Goal: Information Seeking & Learning: Compare options

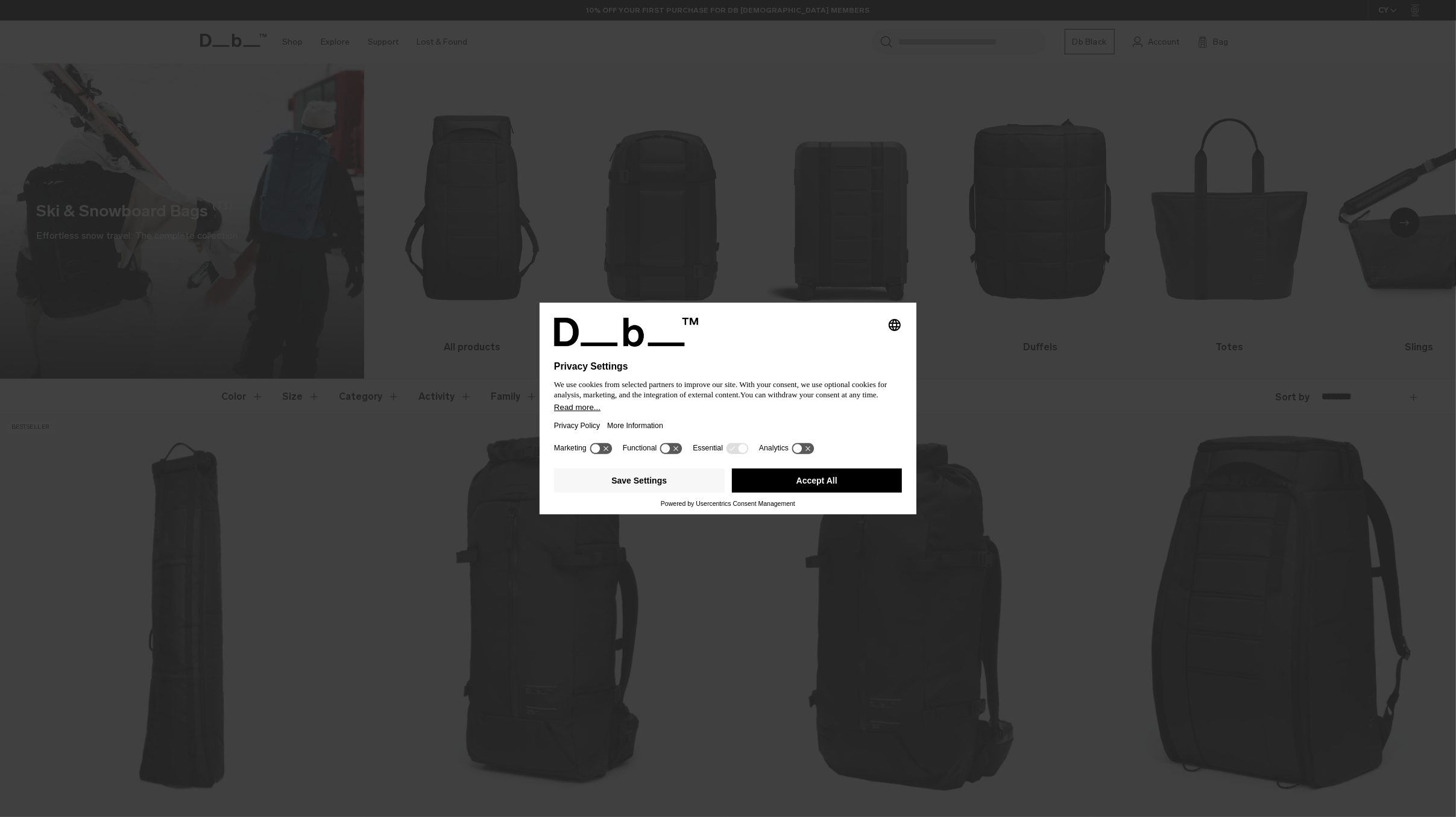
click at [846, 483] on button "Accept All" at bounding box center [817, 480] width 170 height 24
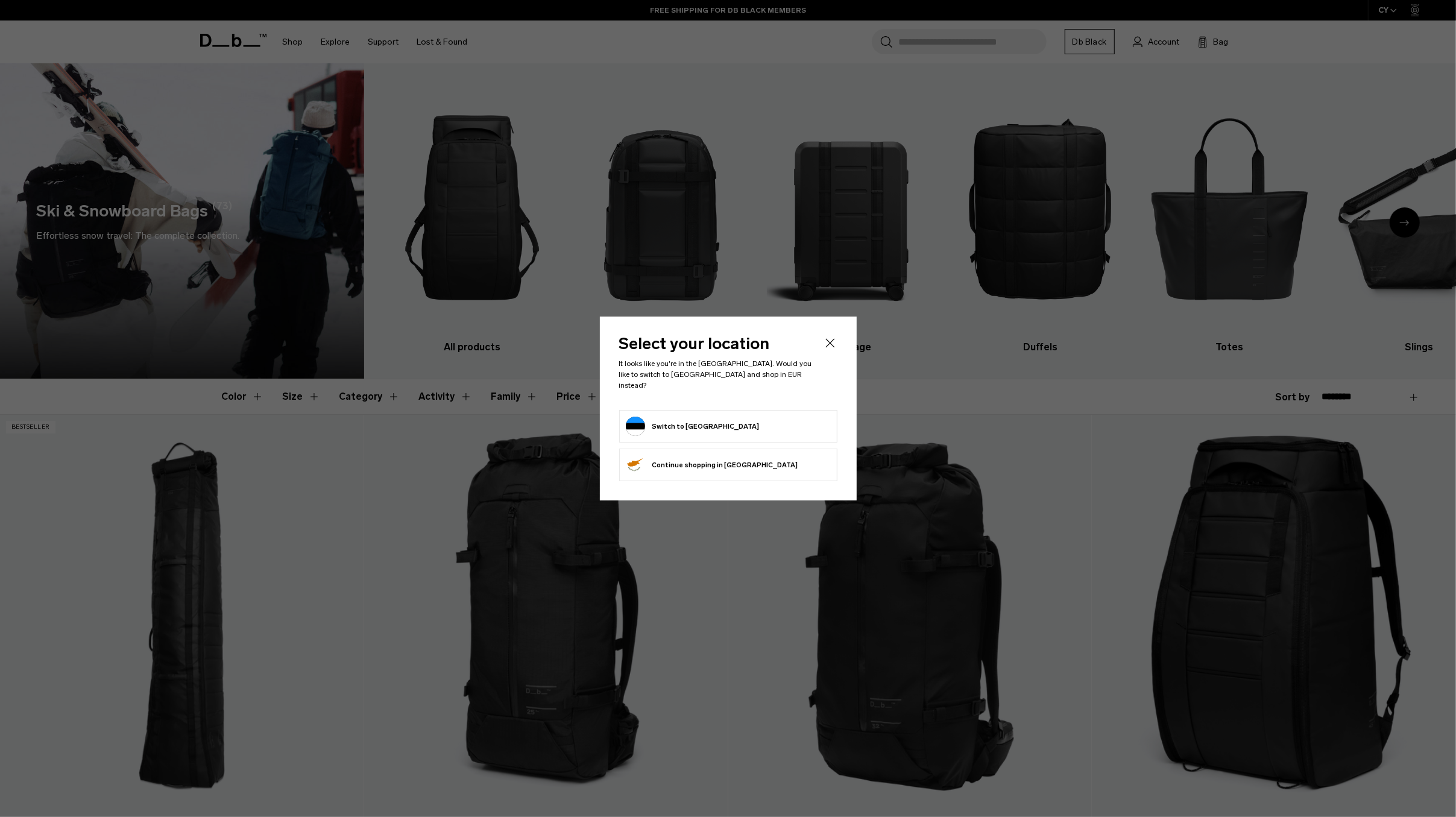
click at [696, 422] on button "Switch to Estonia" at bounding box center [692, 426] width 134 height 20
click at [830, 347] on icon "Close" at bounding box center [830, 342] width 14 height 14
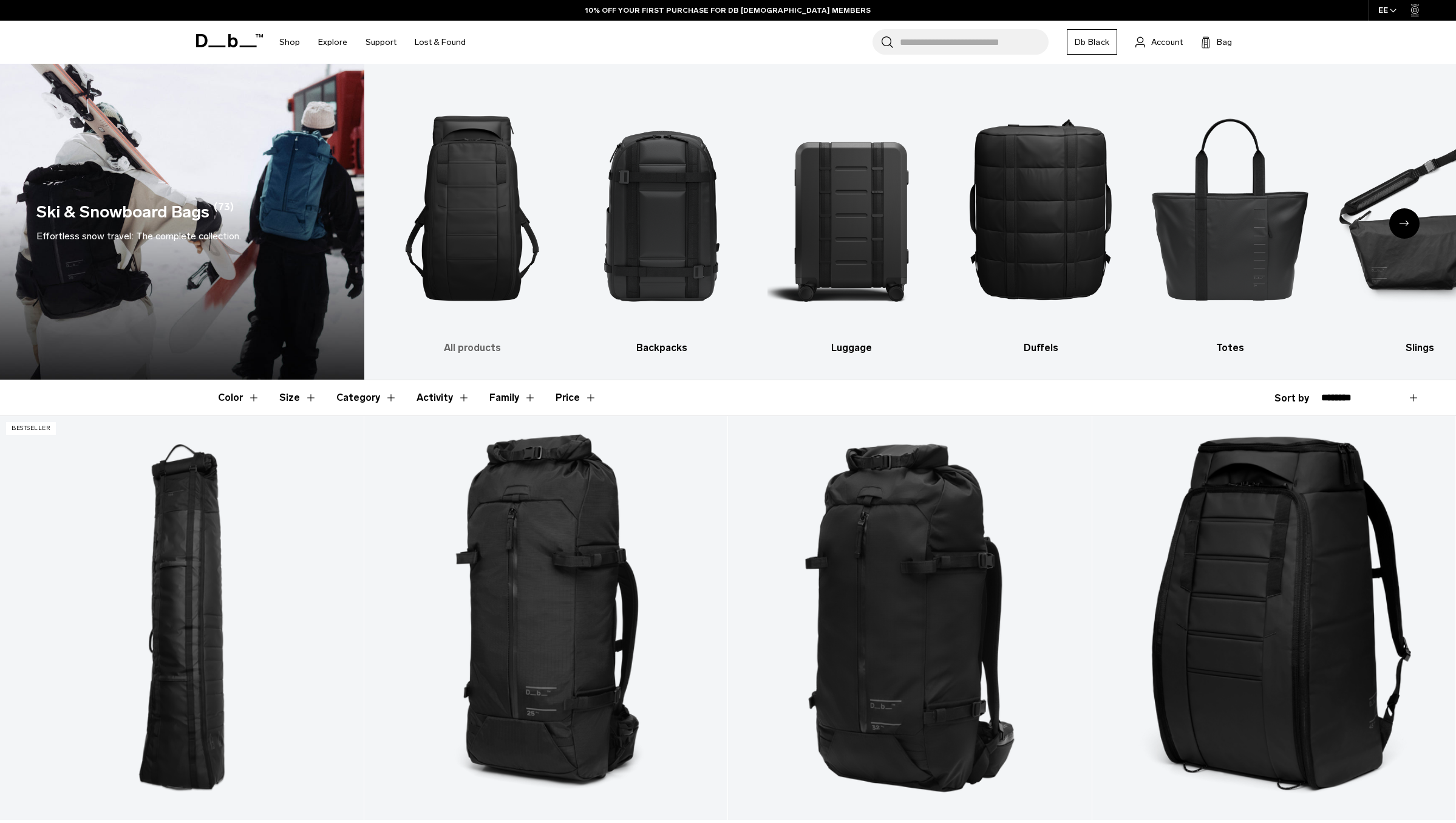
click at [475, 230] on img "1 / 10" at bounding box center [473, 209] width 168 height 252
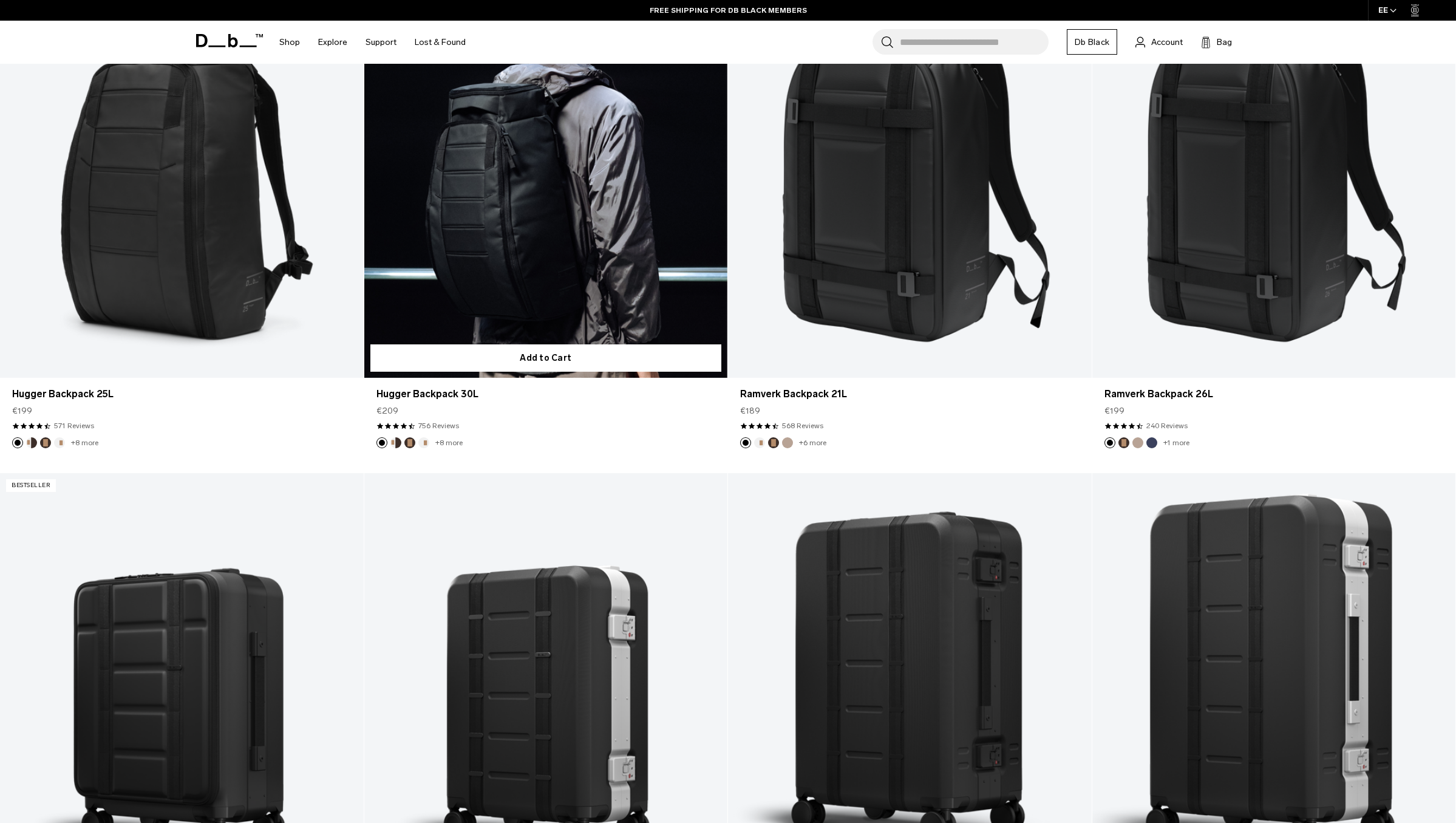
scroll to position [252, 0]
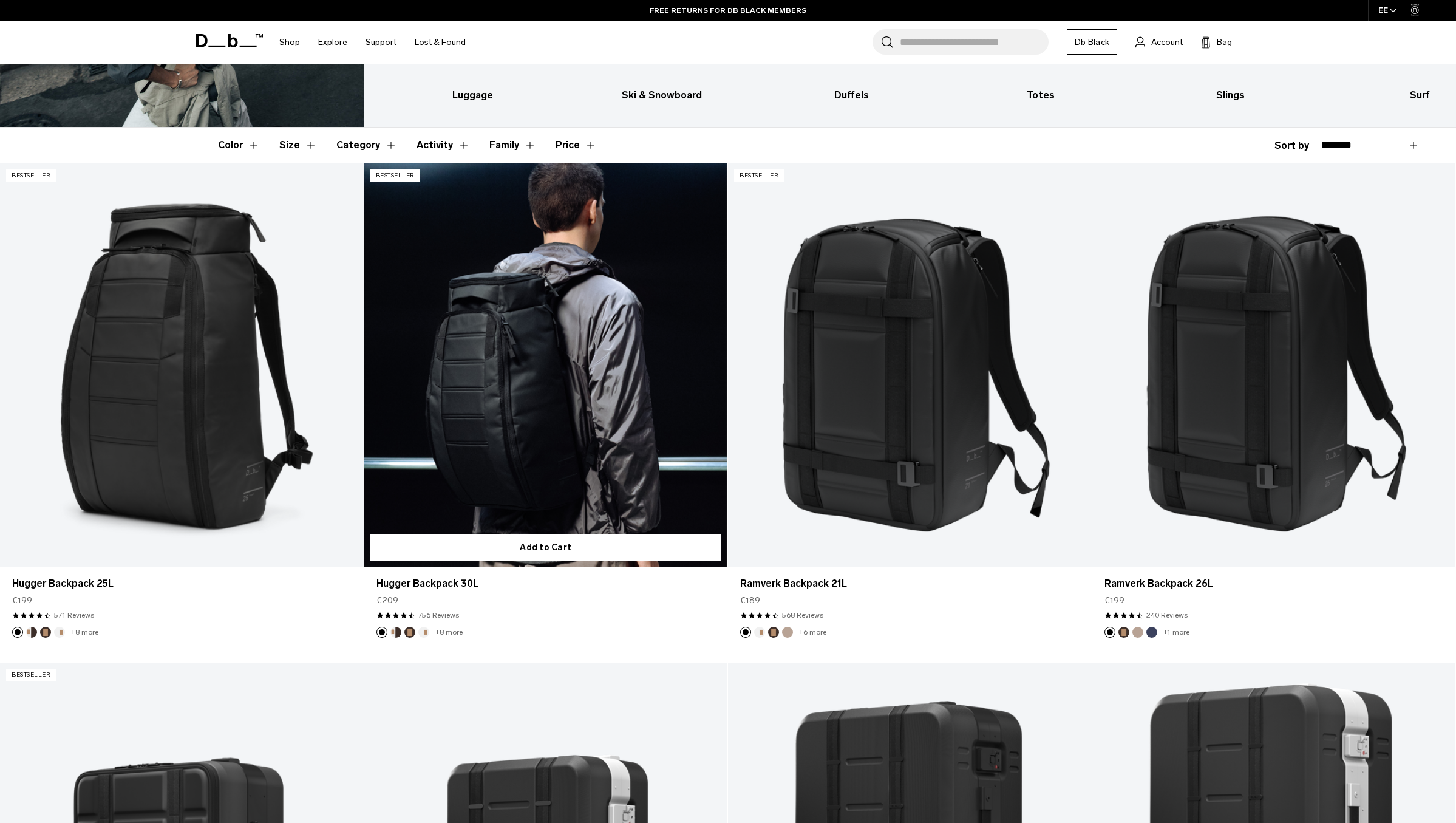
click at [559, 341] on link "Hugger Backpack 30L" at bounding box center [546, 365] width 364 height 403
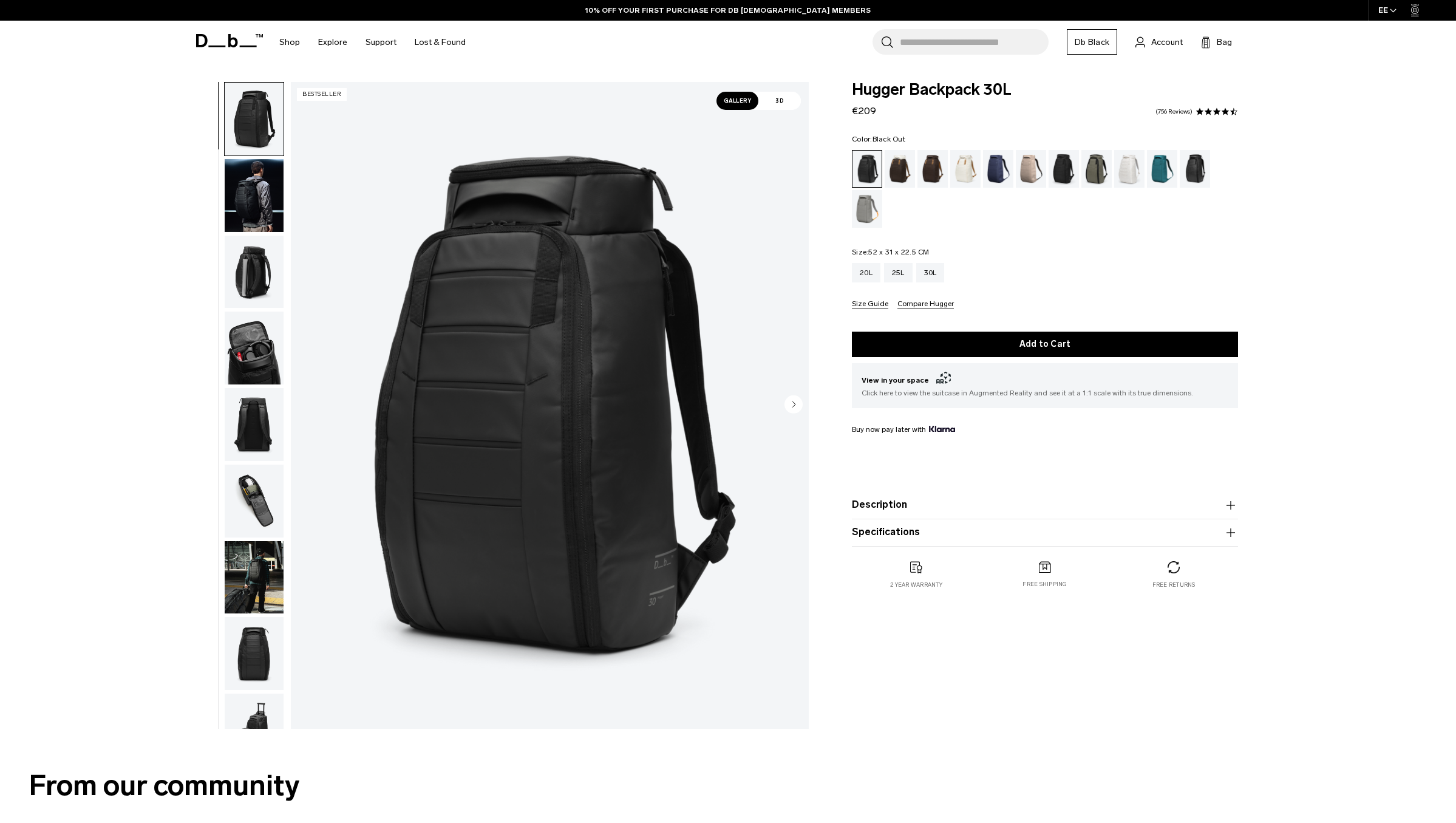
click at [250, 235] on img "button" at bounding box center [254, 271] width 59 height 73
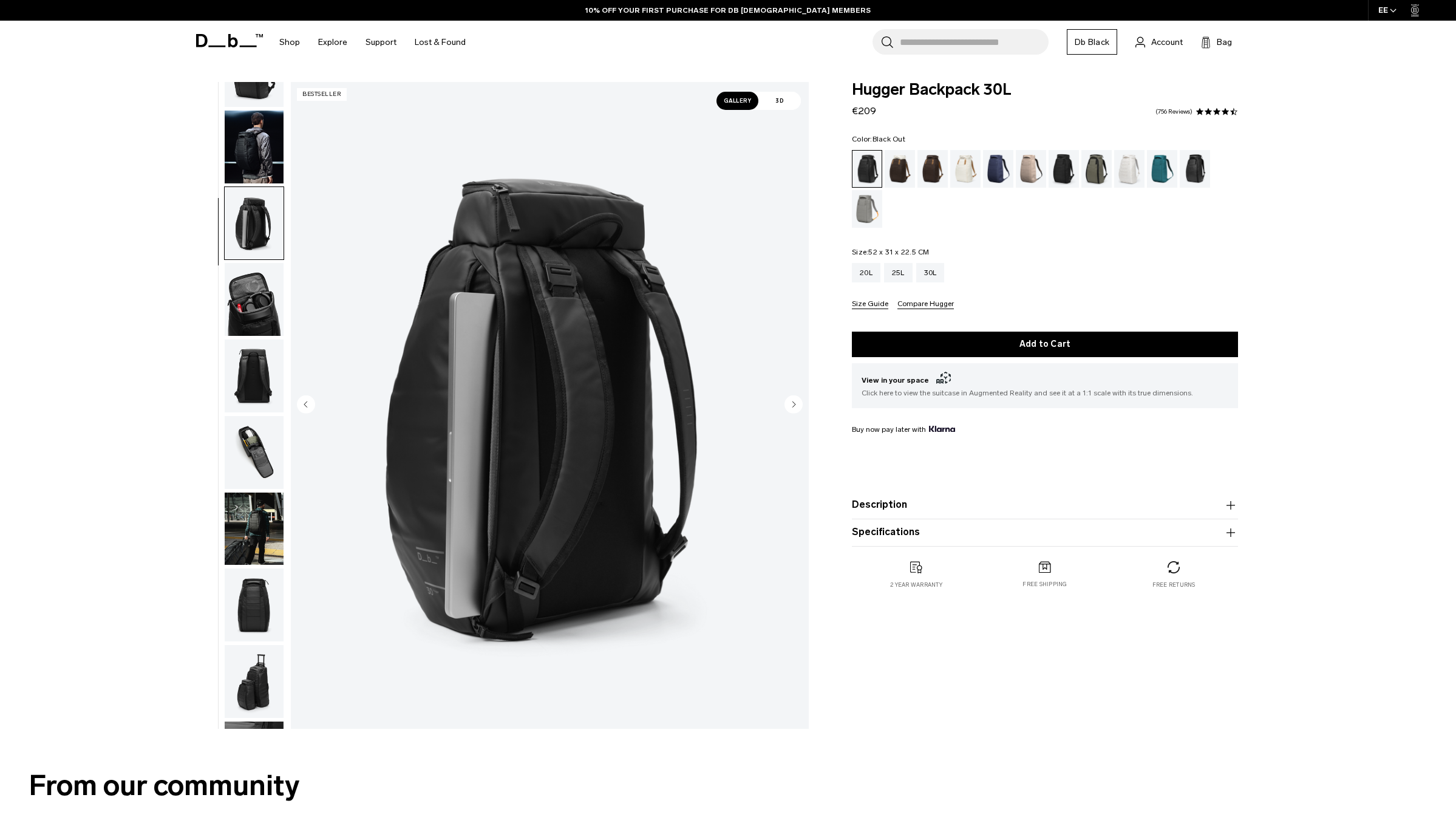
scroll to position [49, 0]
click at [260, 191] on img "button" at bounding box center [254, 222] width 59 height 73
click at [267, 129] on img "button" at bounding box center [254, 146] width 59 height 73
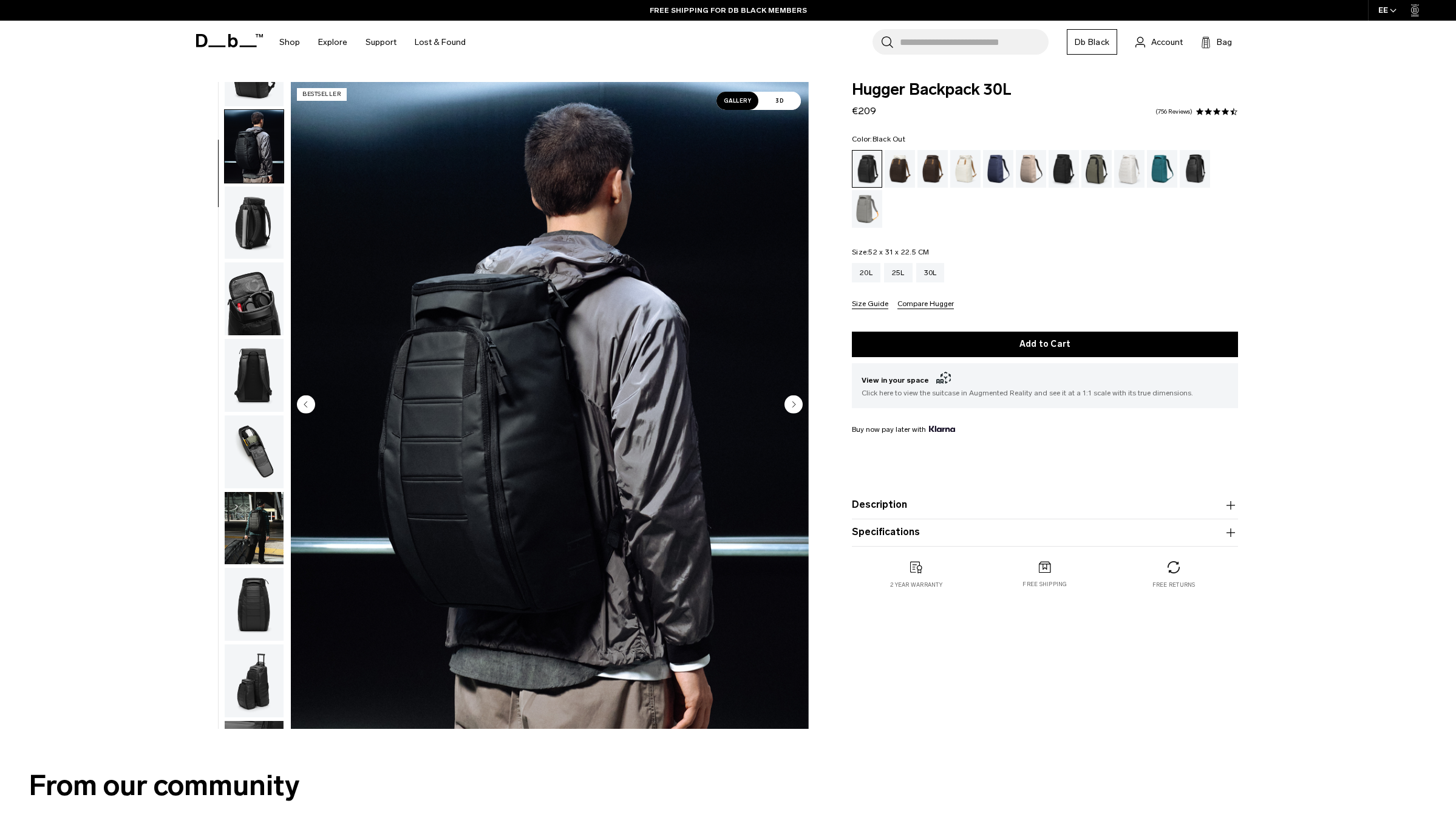
click at [260, 186] on img "button" at bounding box center [254, 222] width 59 height 73
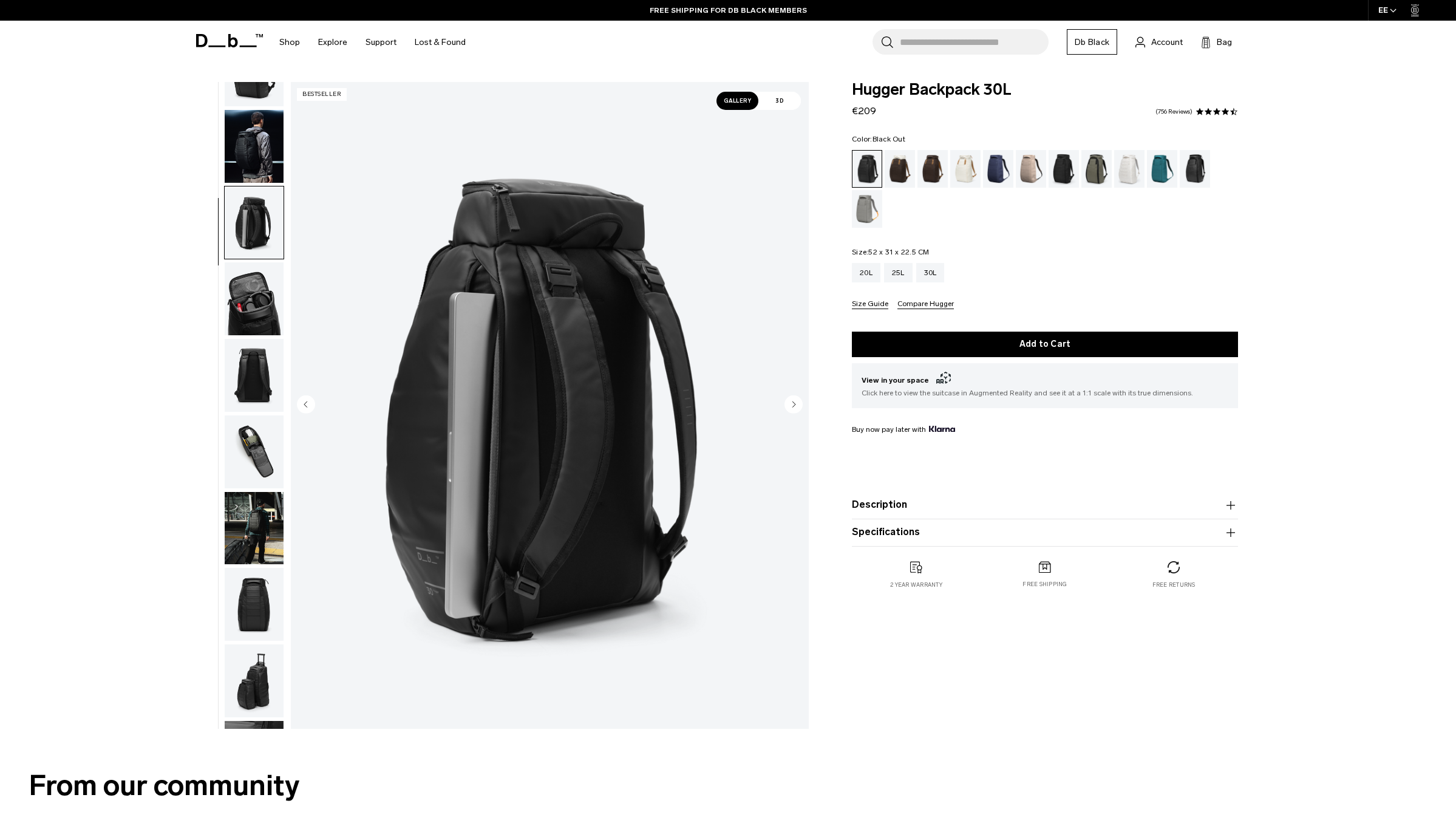
click at [263, 263] on img "button" at bounding box center [254, 299] width 59 height 73
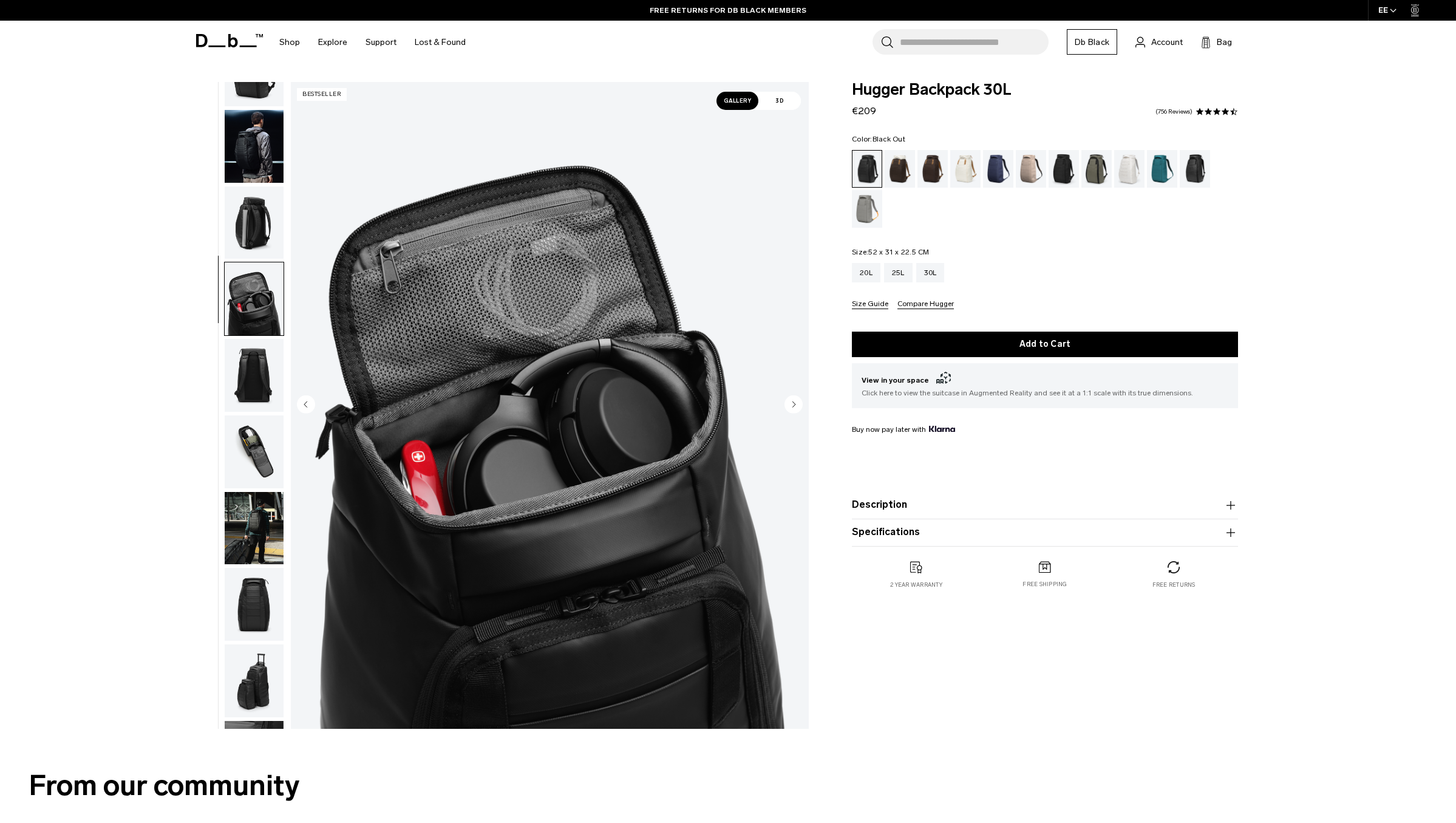
scroll to position [64, 0]
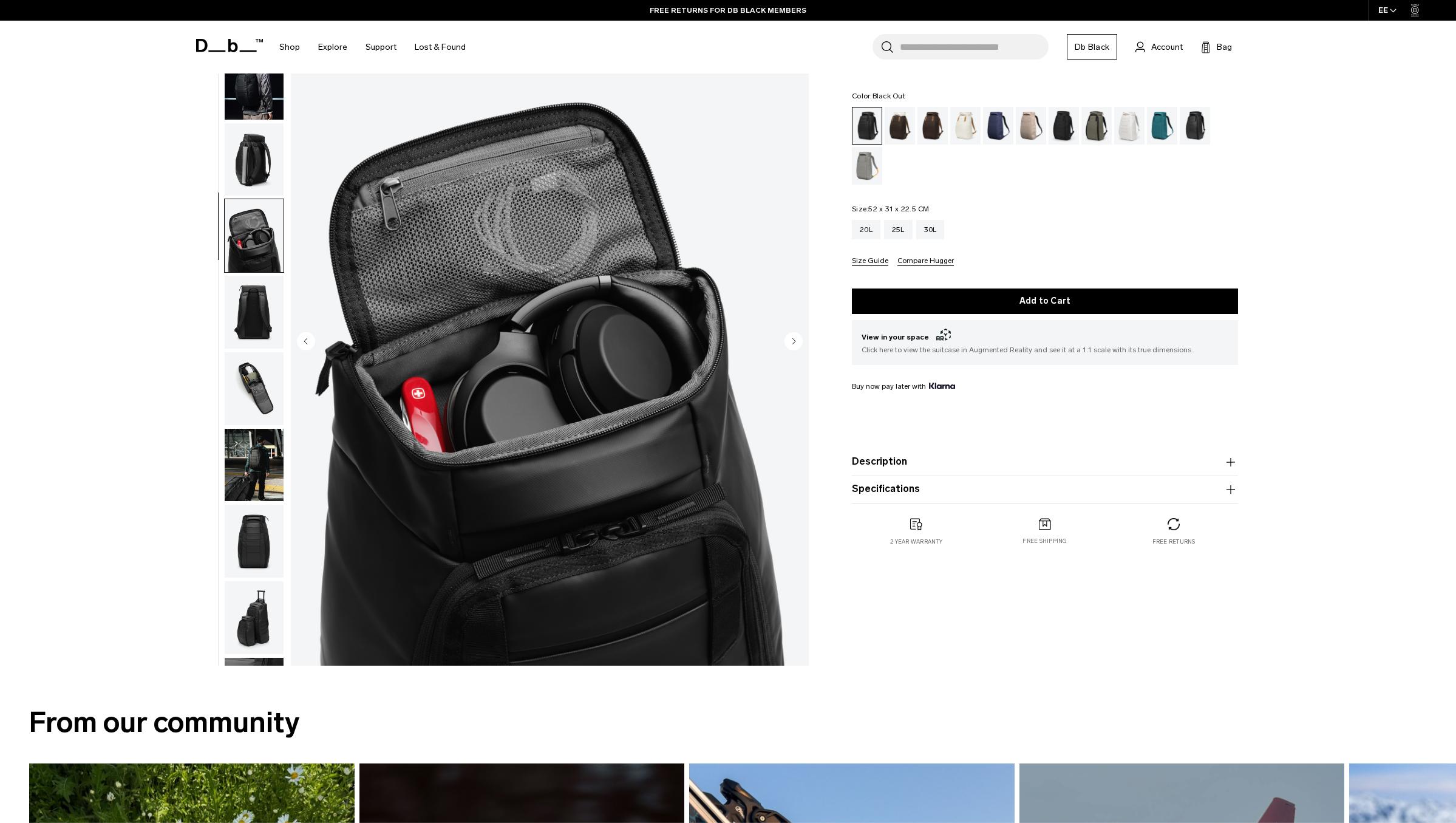
click at [262, 352] on img "button" at bounding box center [254, 388] width 59 height 73
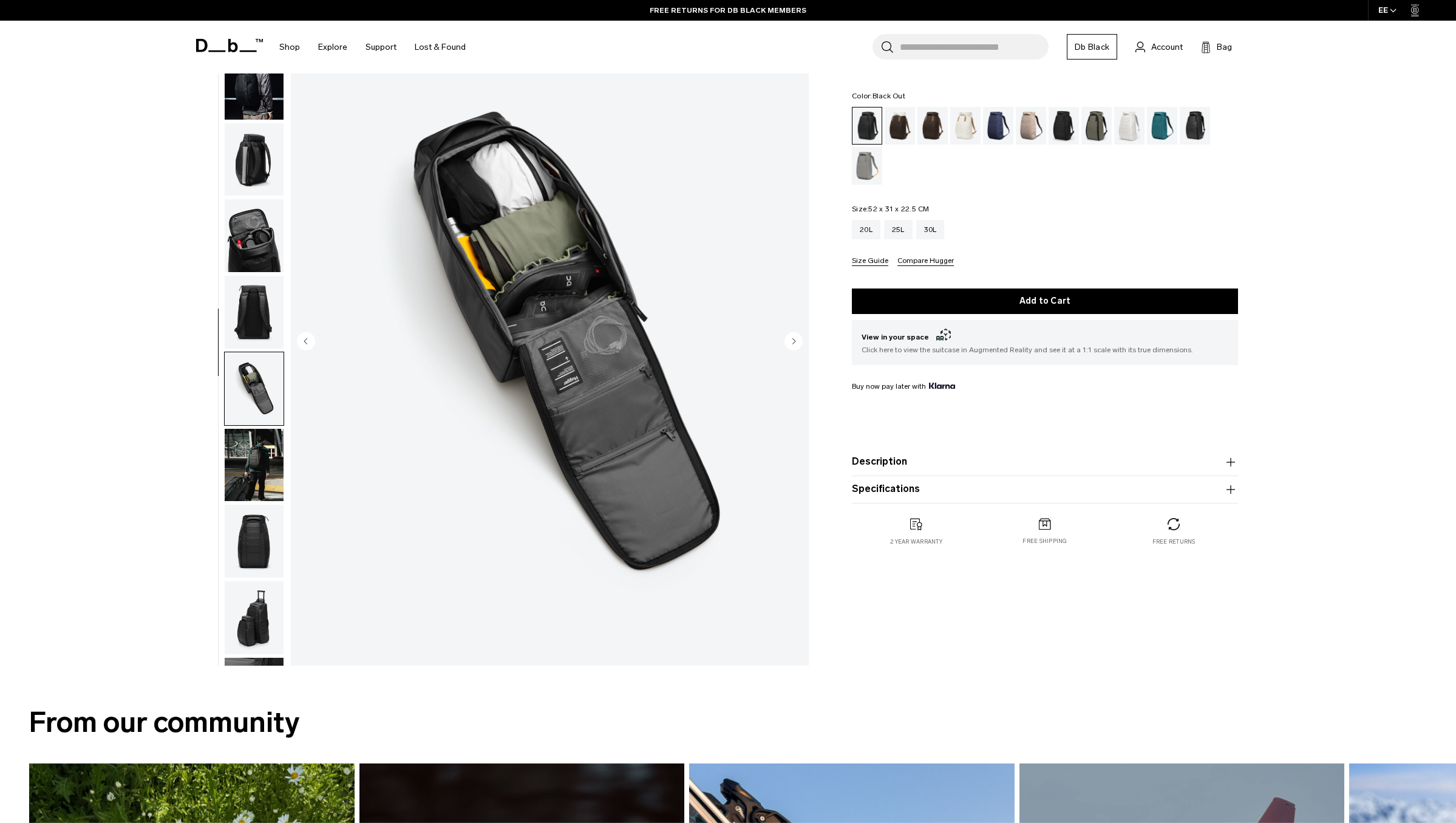
click at [254, 428] on img "button" at bounding box center [254, 464] width 59 height 73
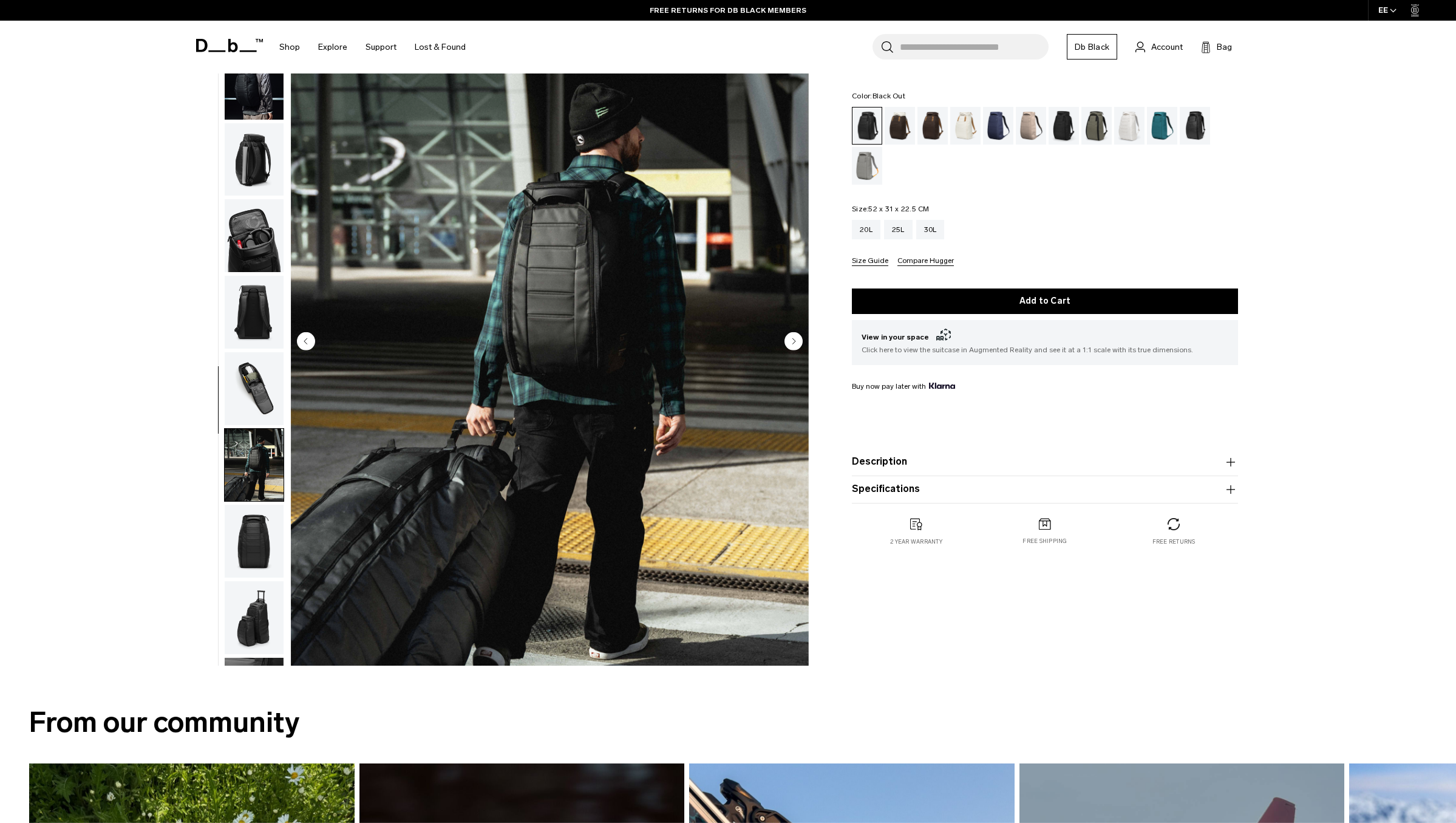
click at [254, 505] on img "button" at bounding box center [254, 541] width 59 height 73
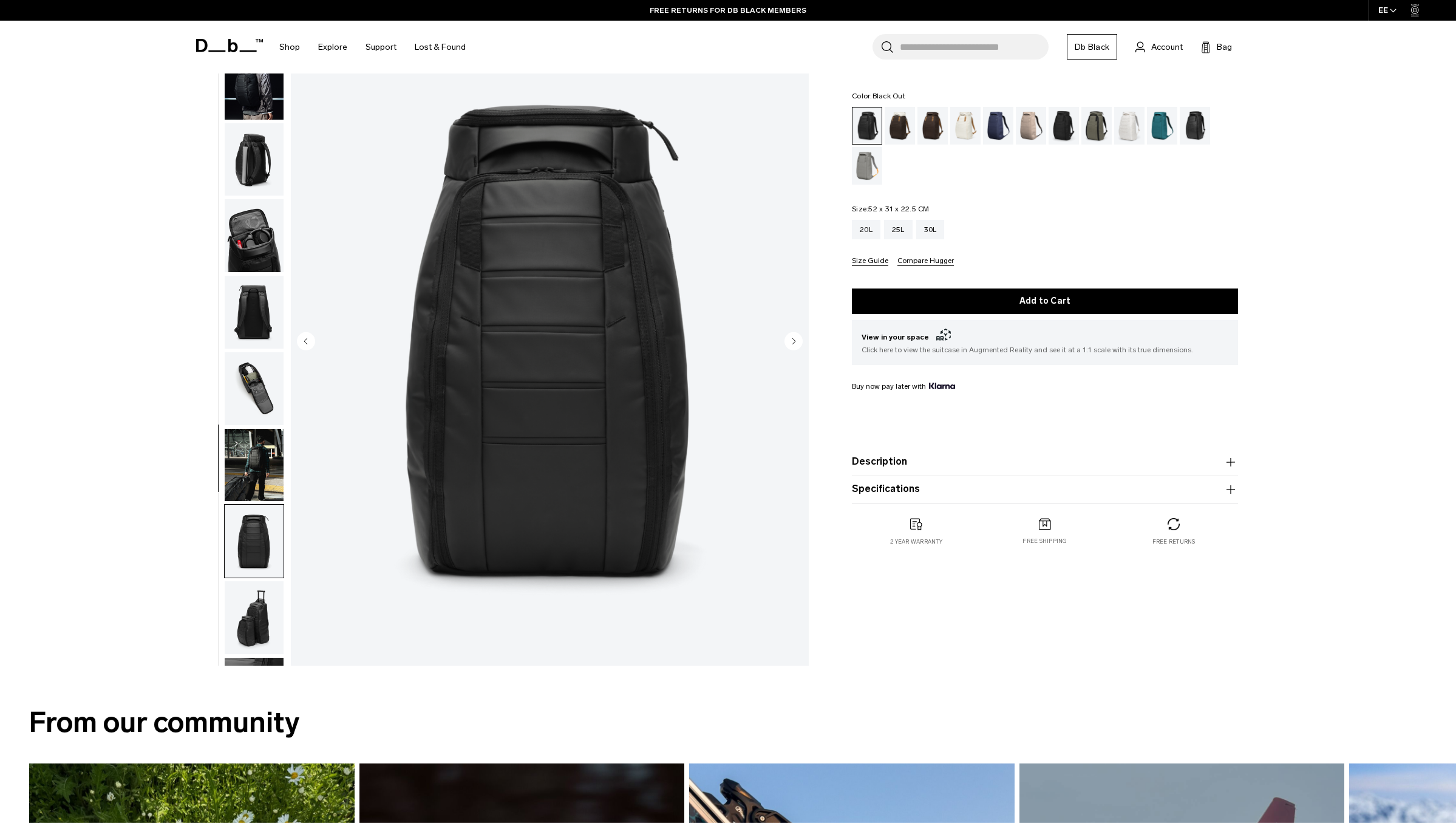
click at [252, 581] on img "button" at bounding box center [254, 617] width 59 height 73
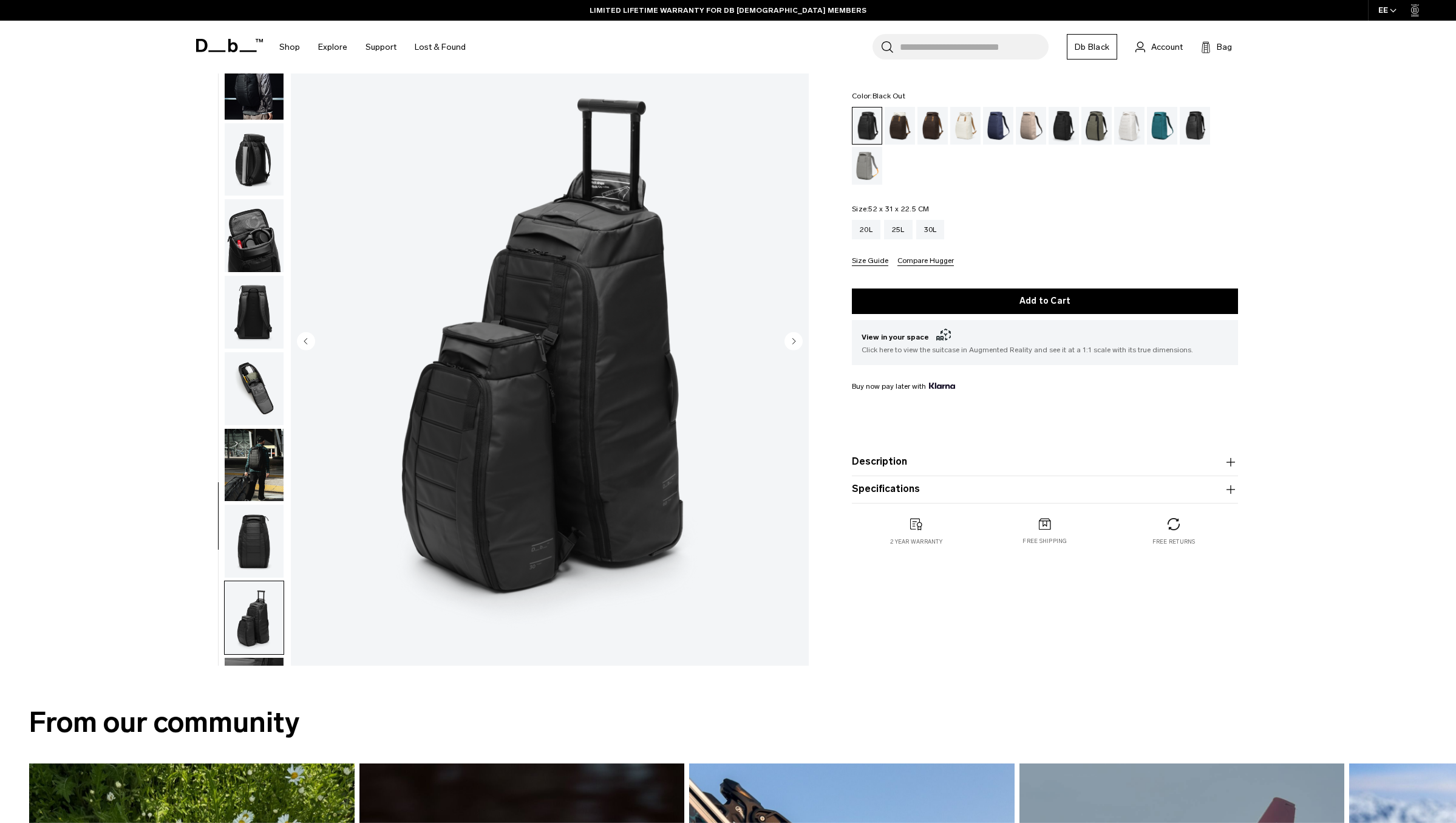
drag, startPoint x: 258, startPoint y: 574, endPoint x: 259, endPoint y: 591, distance: 17.0
click at [258, 657] on img "button" at bounding box center [254, 693] width 59 height 73
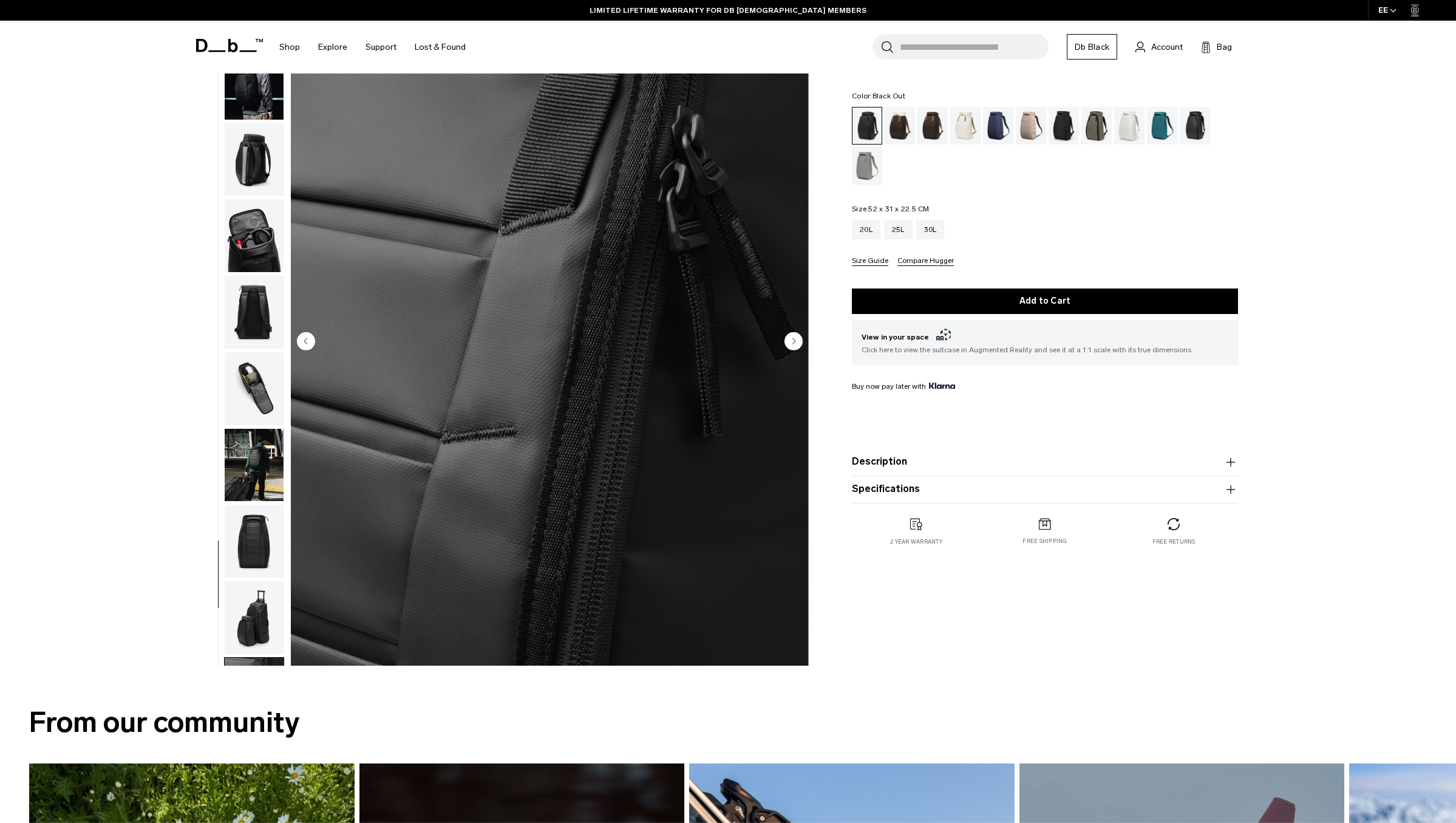
click at [252, 734] on img "button" at bounding box center [254, 770] width 59 height 73
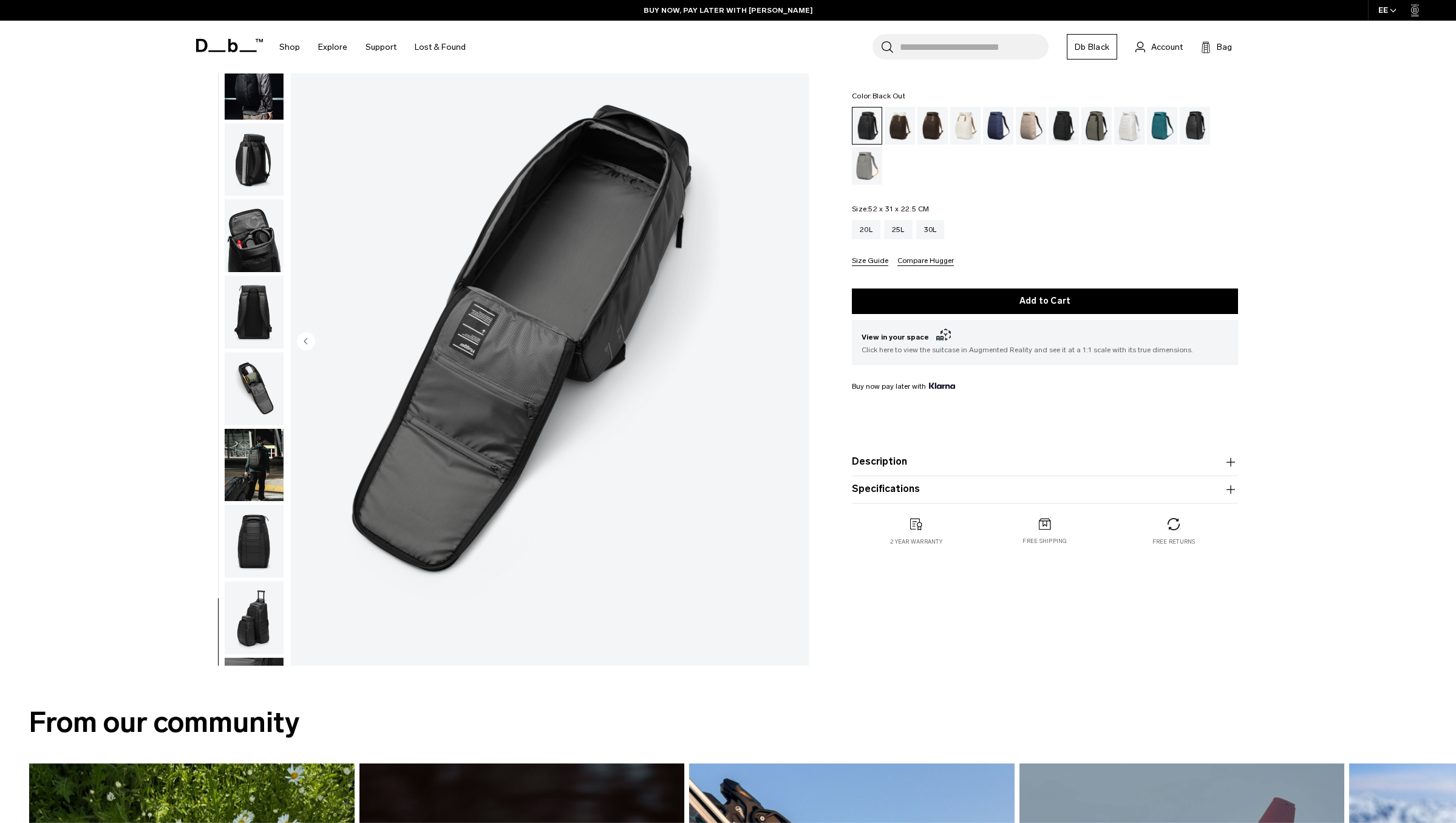
click at [257, 428] on img "button" at bounding box center [254, 464] width 59 height 73
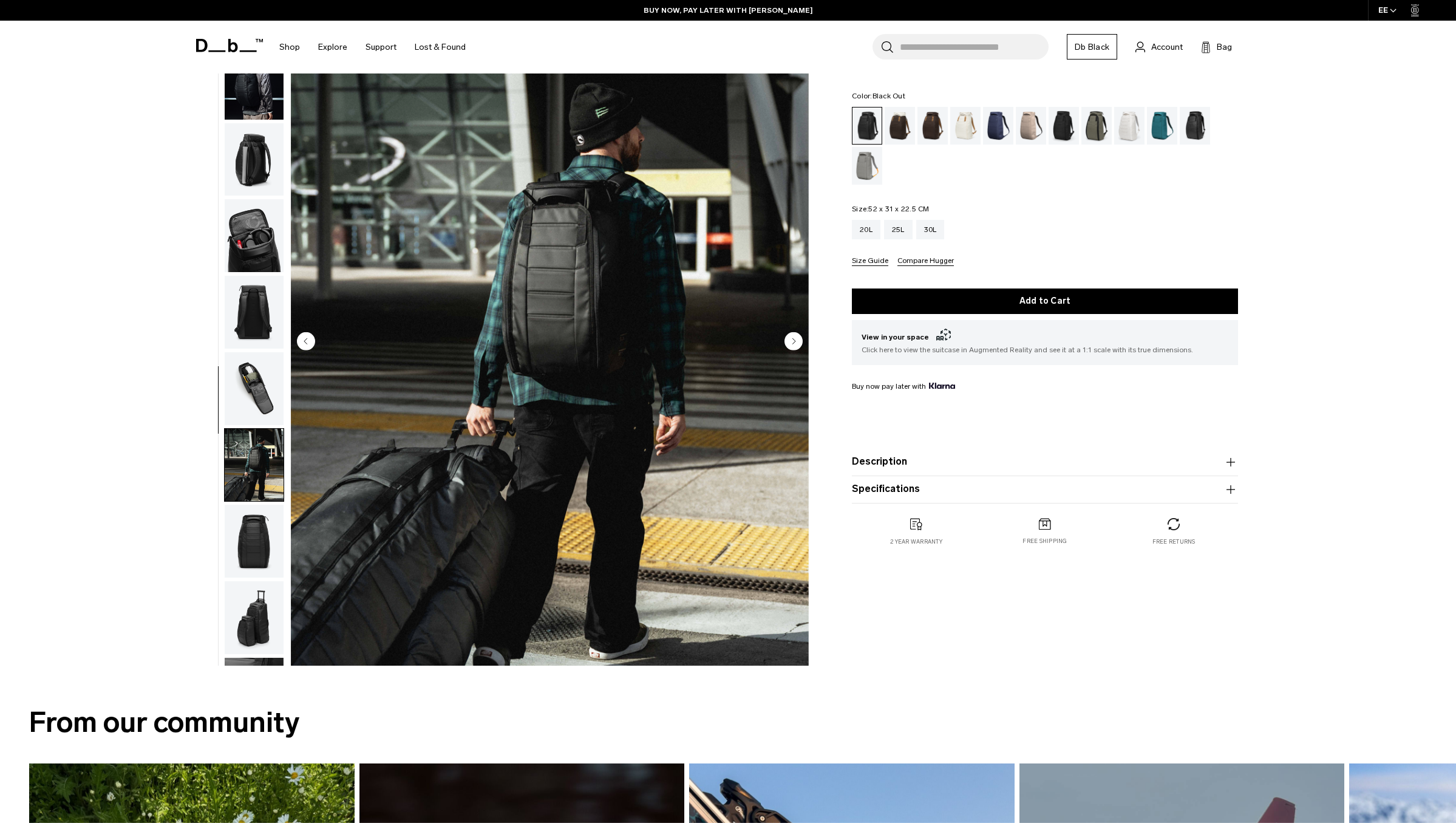
click at [798, 341] on circle "Next slide" at bounding box center [793, 340] width 18 height 18
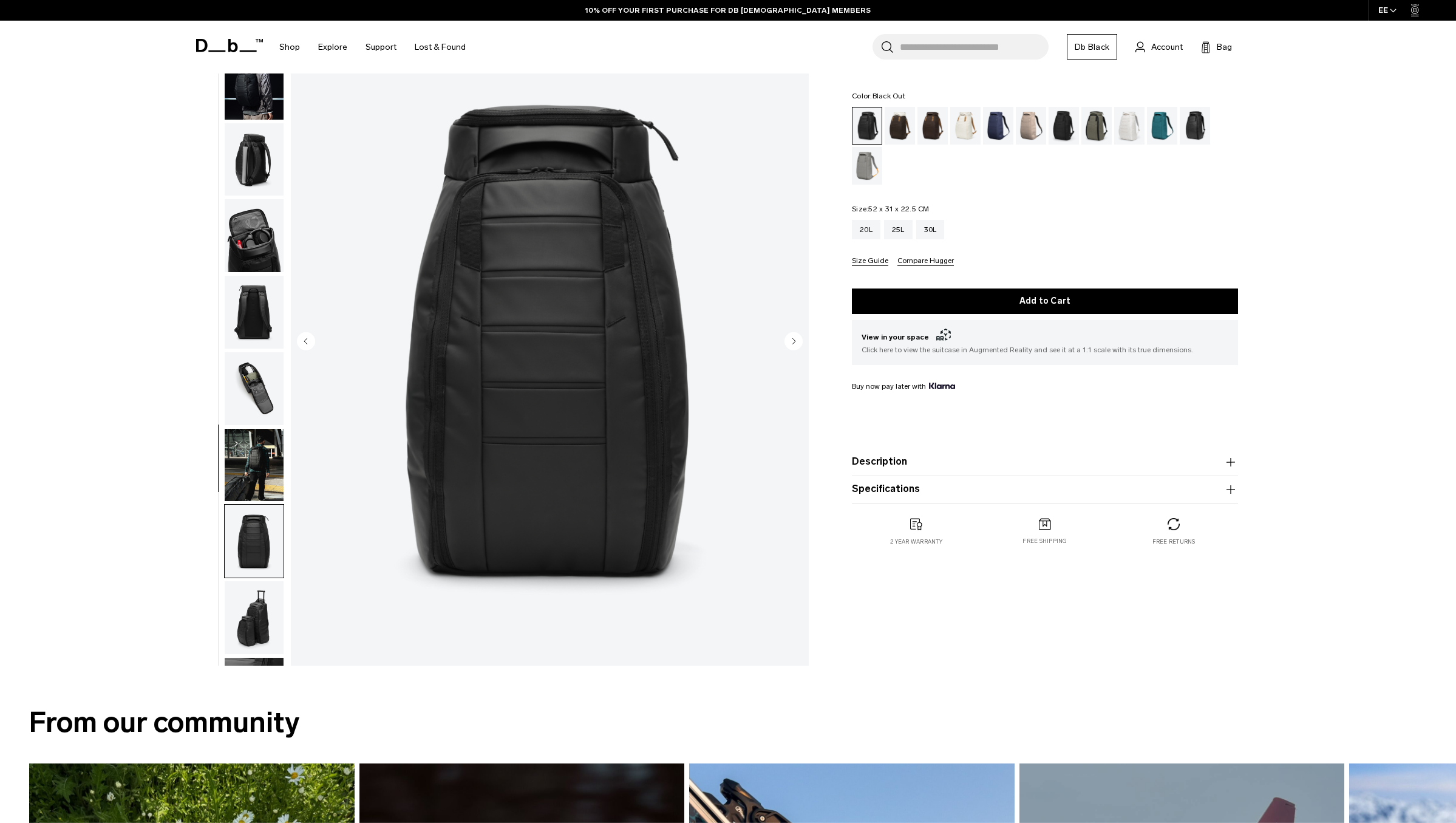
click at [798, 341] on circle "Next slide" at bounding box center [793, 340] width 18 height 18
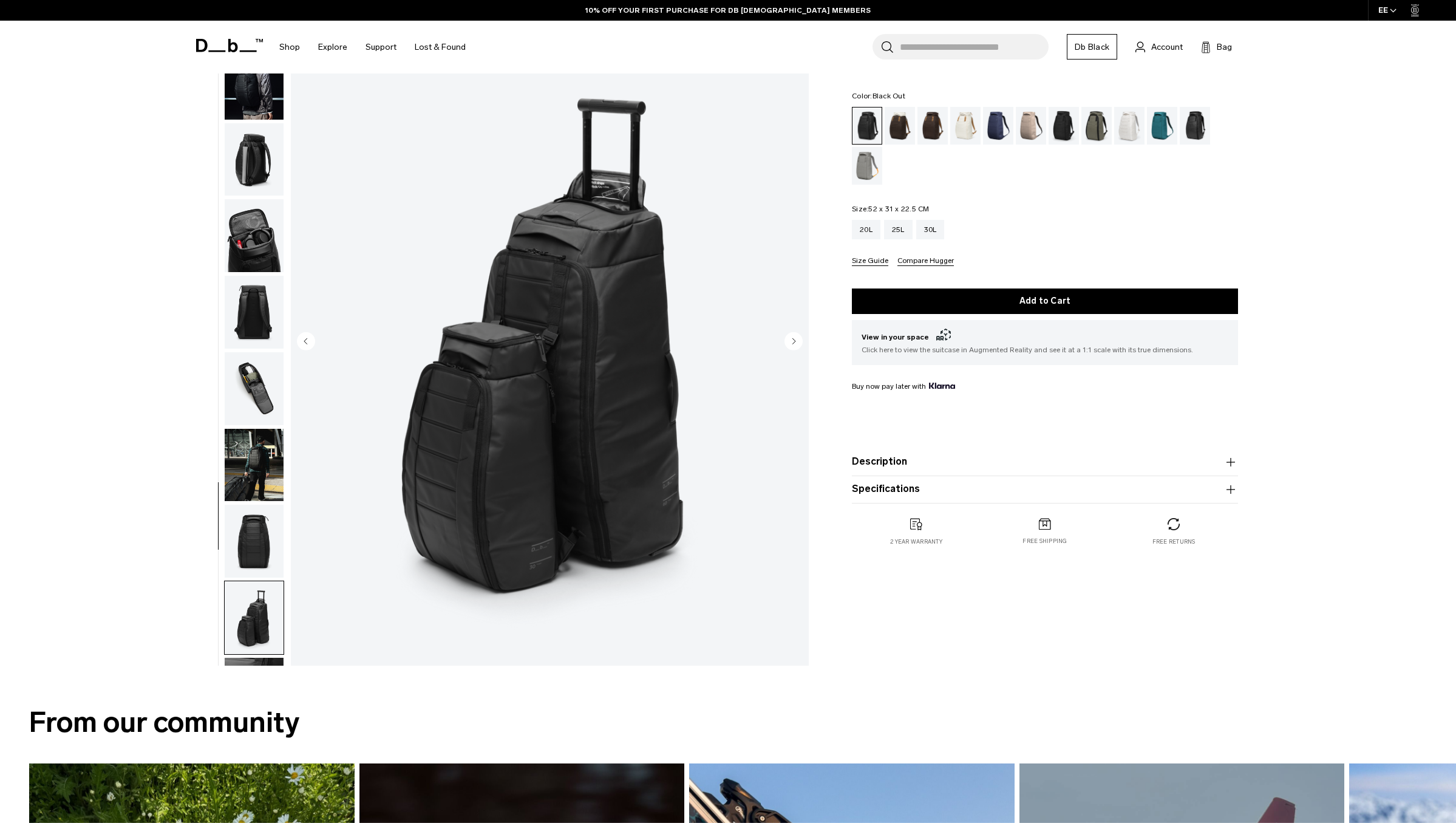
drag, startPoint x: 255, startPoint y: 253, endPoint x: 250, endPoint y: 198, distance: 55.2
click at [256, 275] on img "button" at bounding box center [254, 312] width 59 height 73
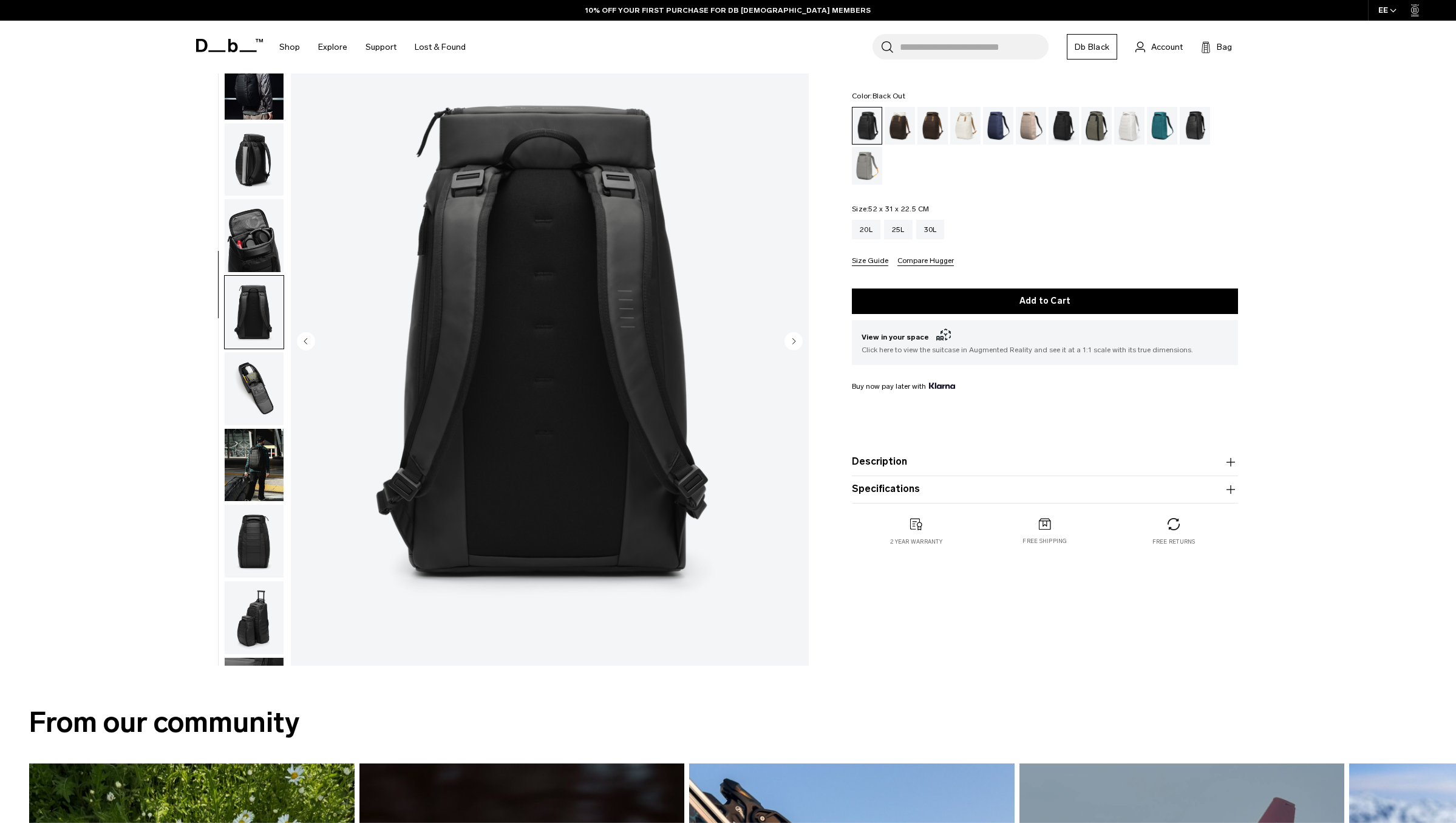
click at [250, 199] on img "button" at bounding box center [254, 235] width 59 height 73
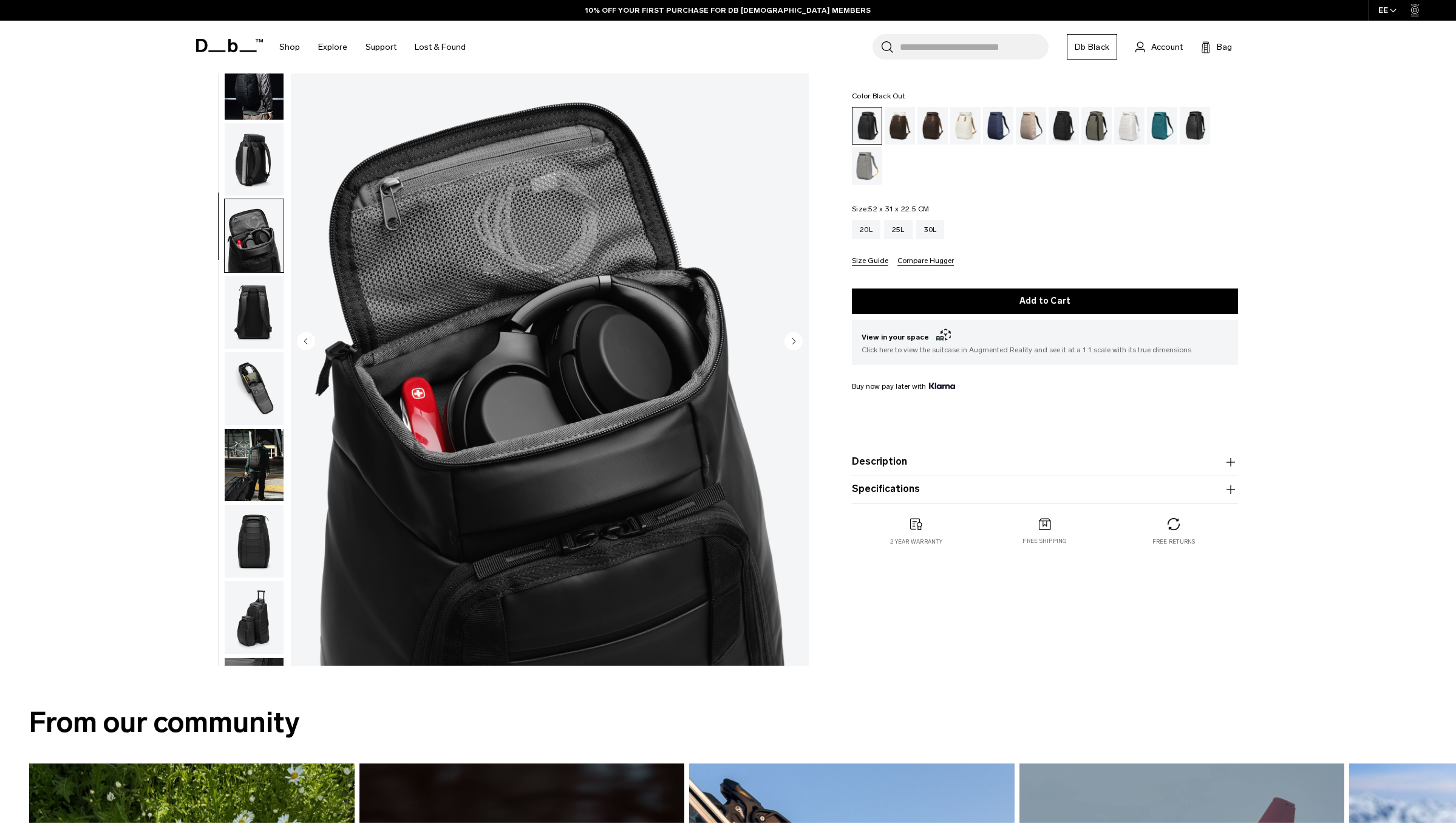
click at [258, 130] on img "button" at bounding box center [254, 160] width 59 height 73
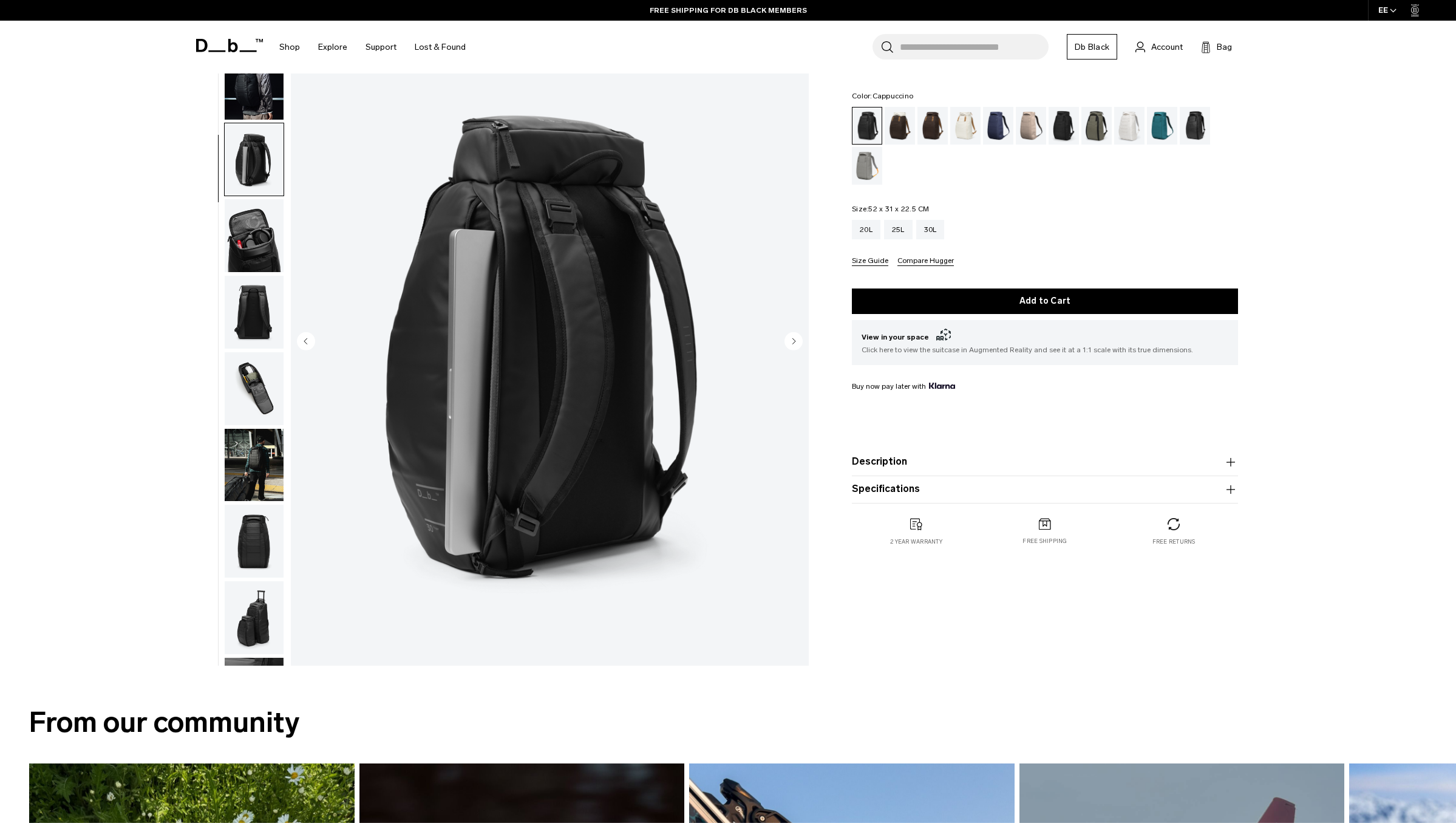
click at [898, 126] on div "Cappuccino" at bounding box center [901, 126] width 31 height 38
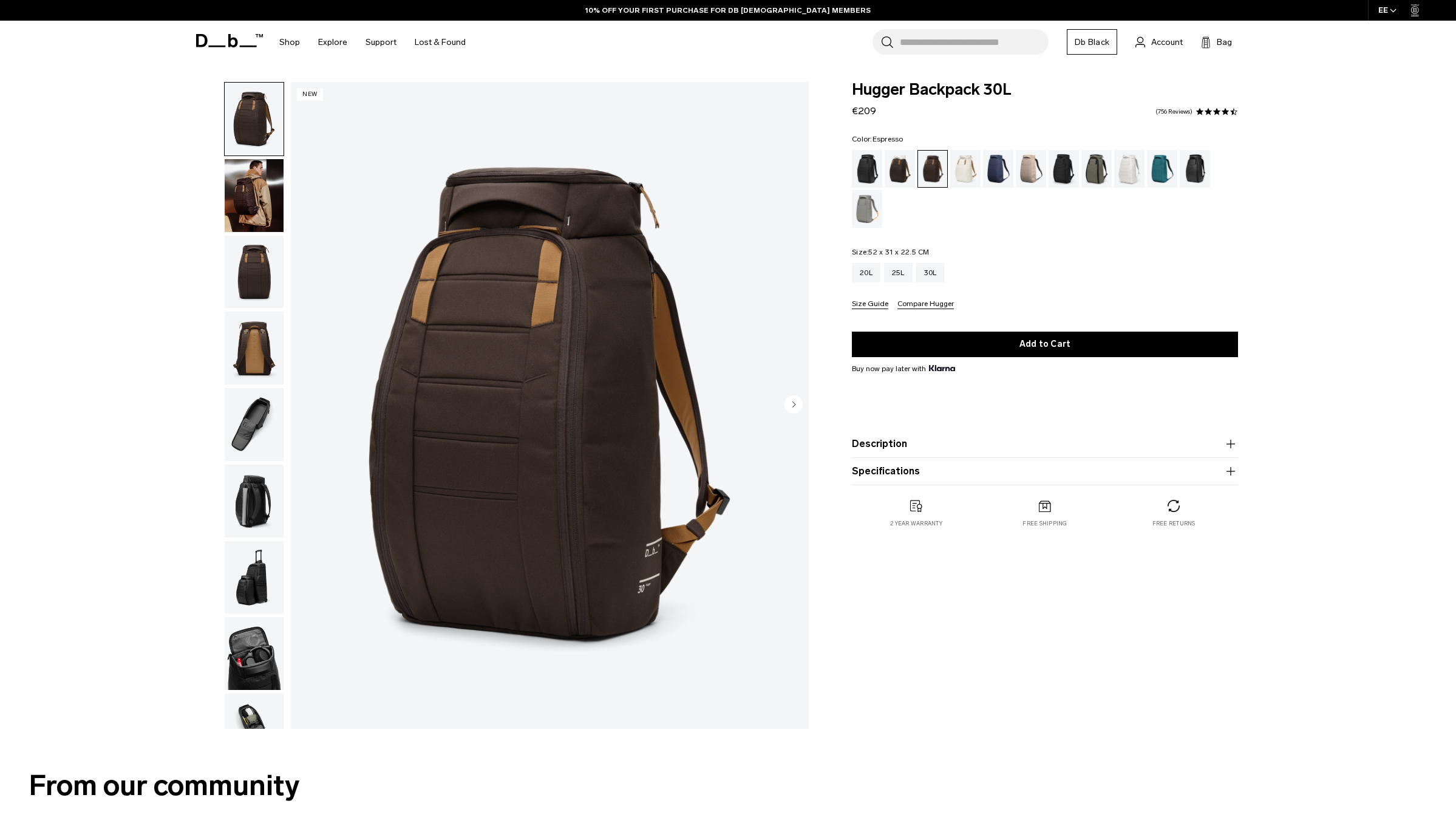
scroll to position [190, 0]
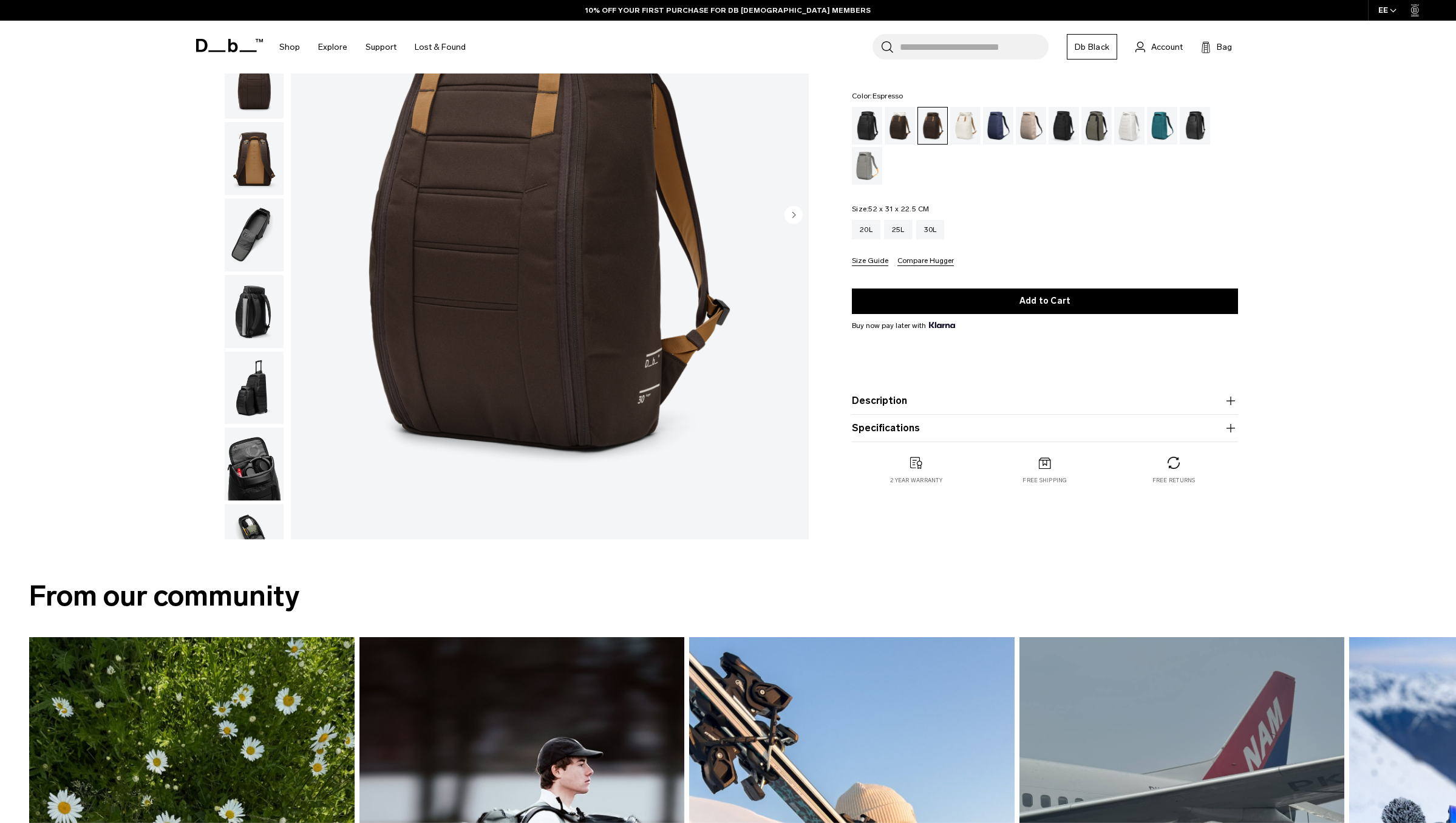
click at [248, 427] on img "button" at bounding box center [254, 463] width 59 height 73
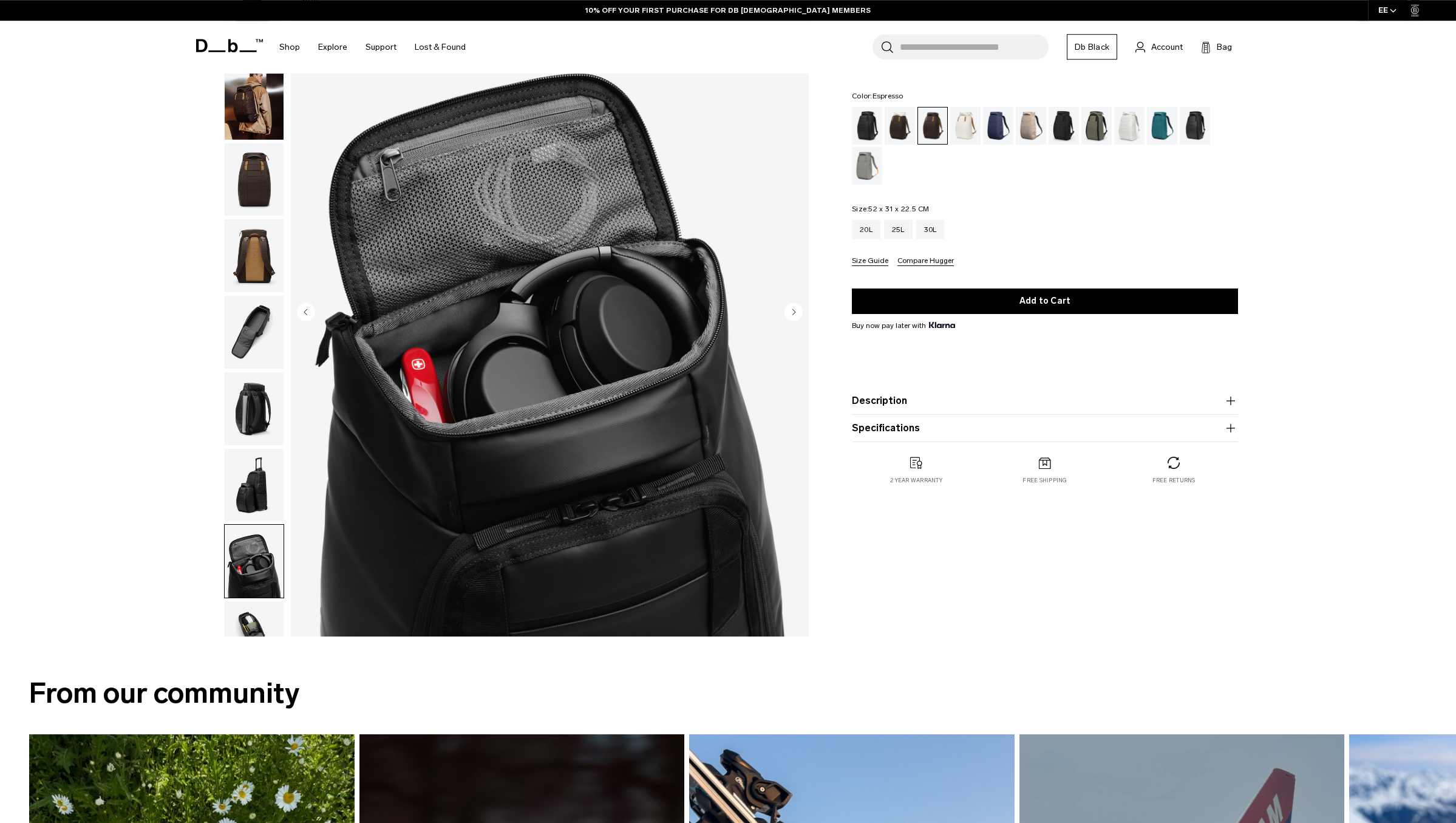
scroll to position [64, 0]
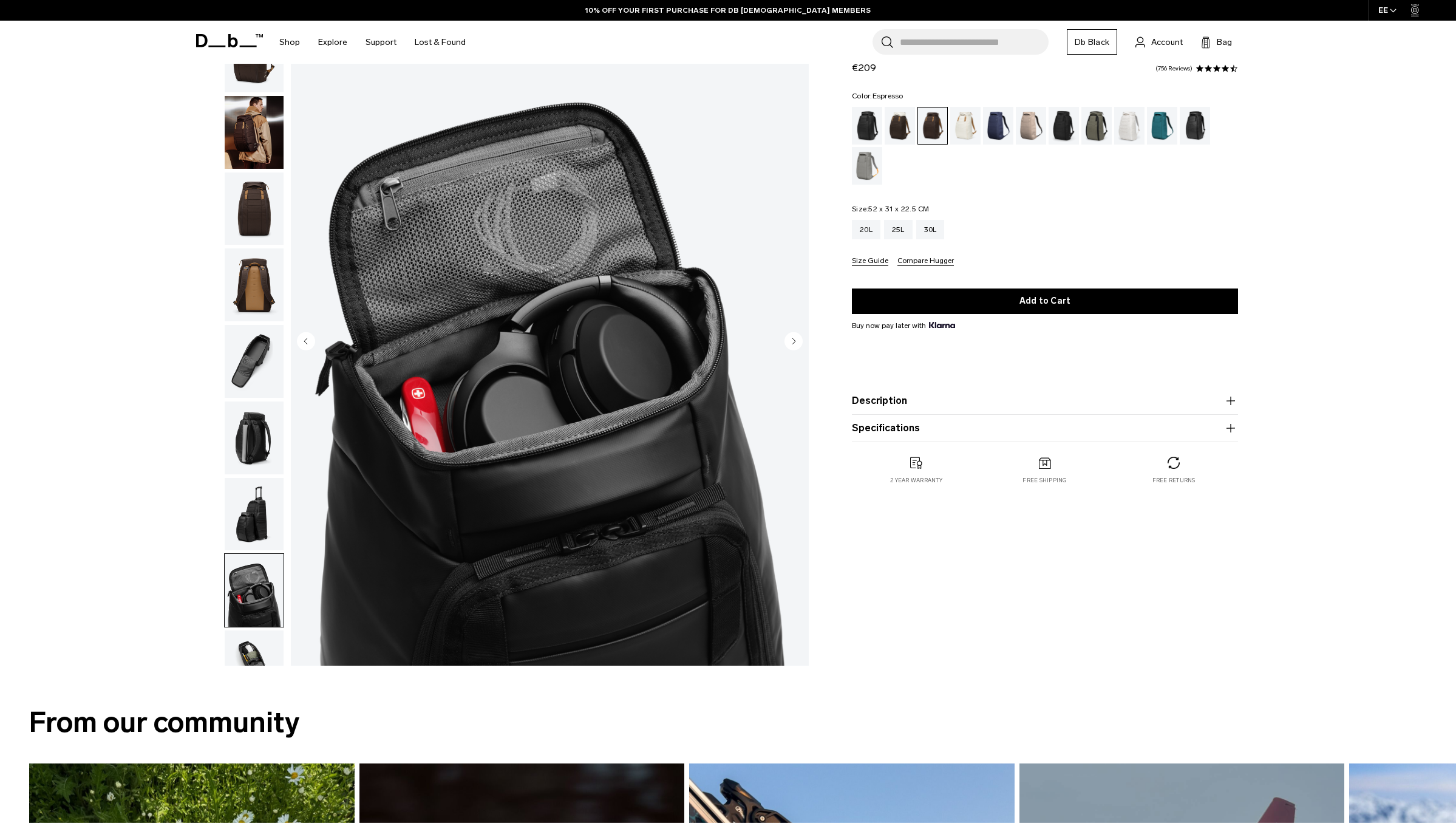
click at [250, 706] on img "button" at bounding box center [254, 742] width 59 height 73
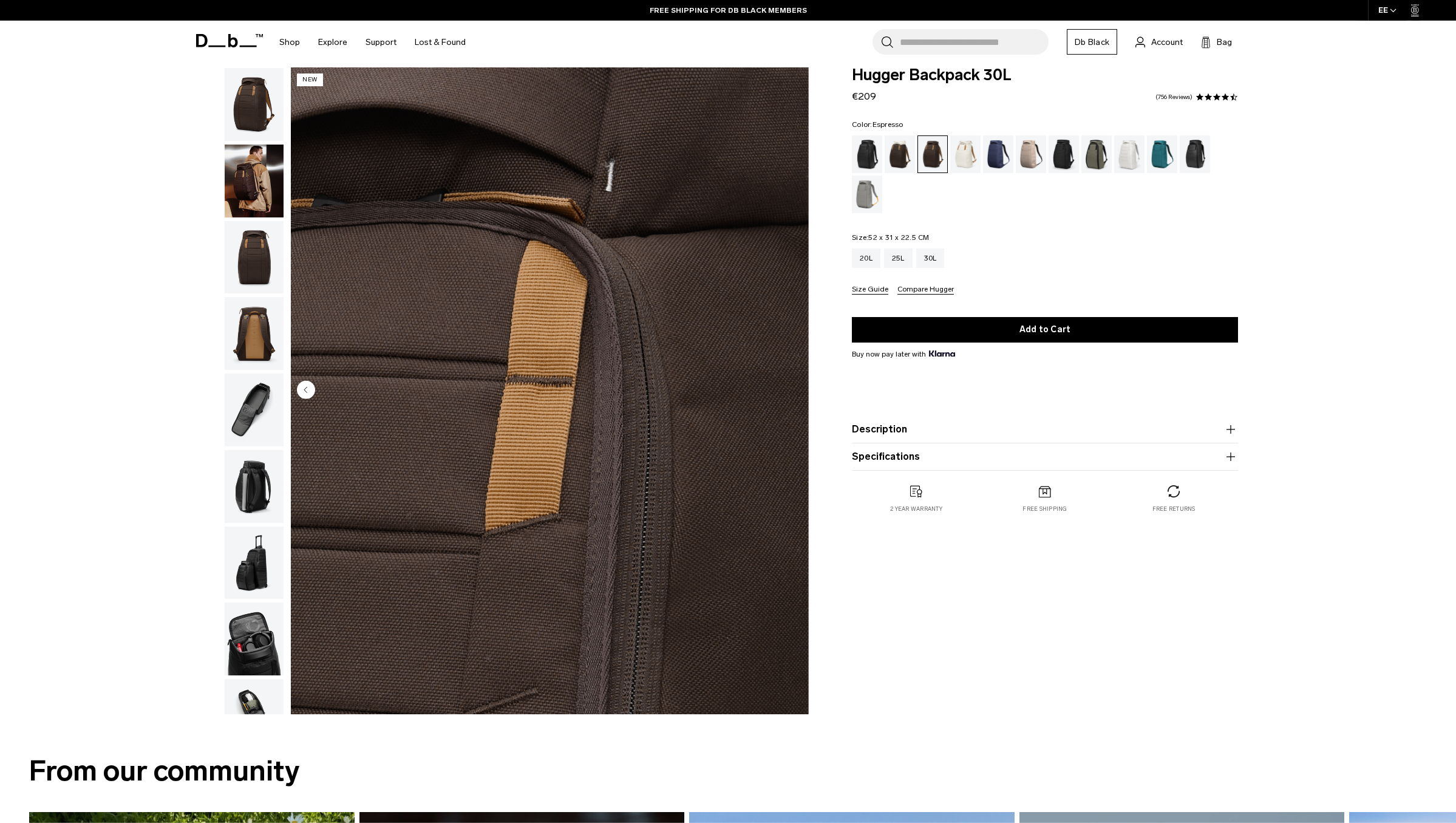
scroll to position [0, 0]
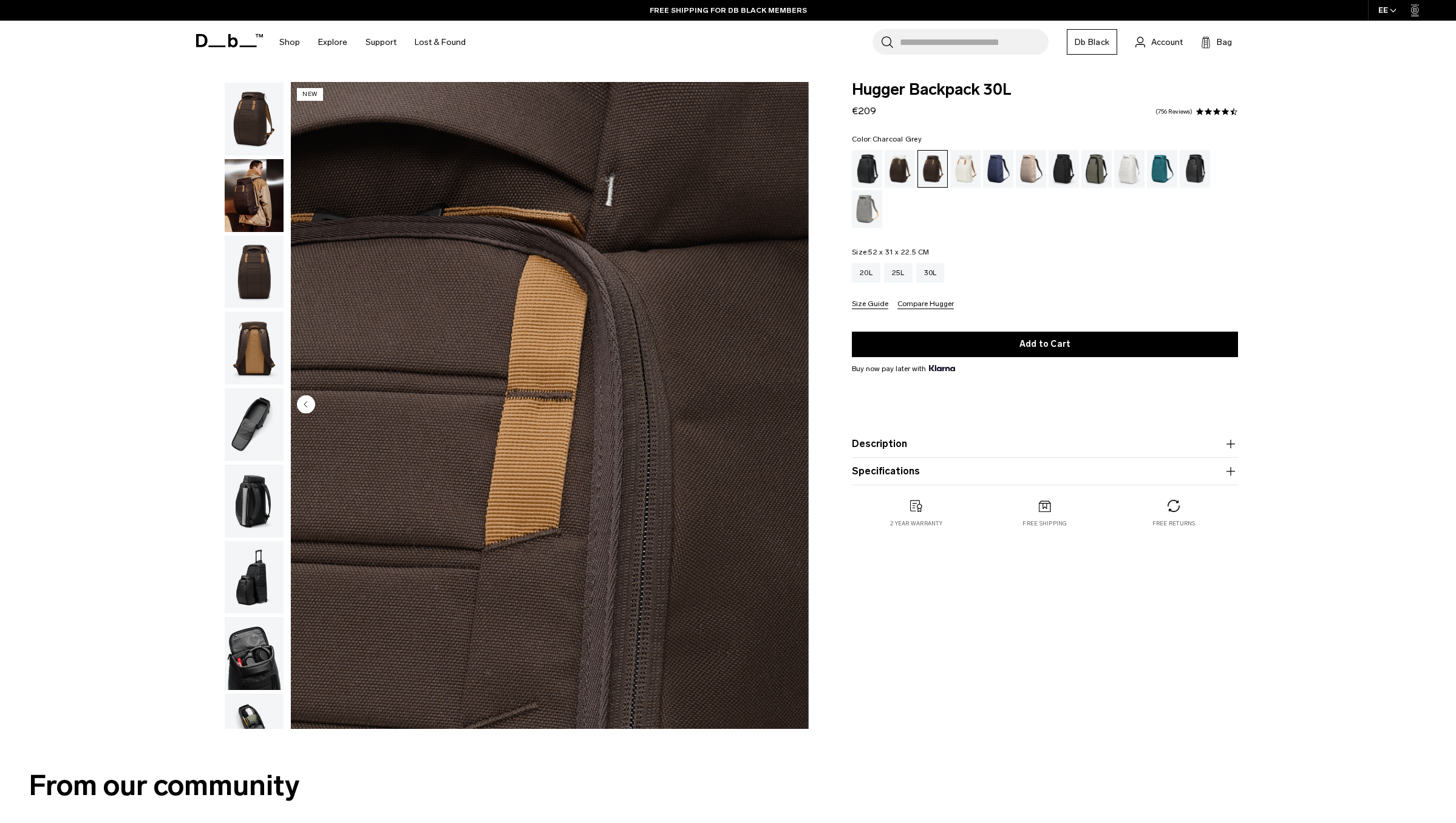
click at [1066, 172] on div "Charcoal Grey" at bounding box center [1065, 169] width 31 height 38
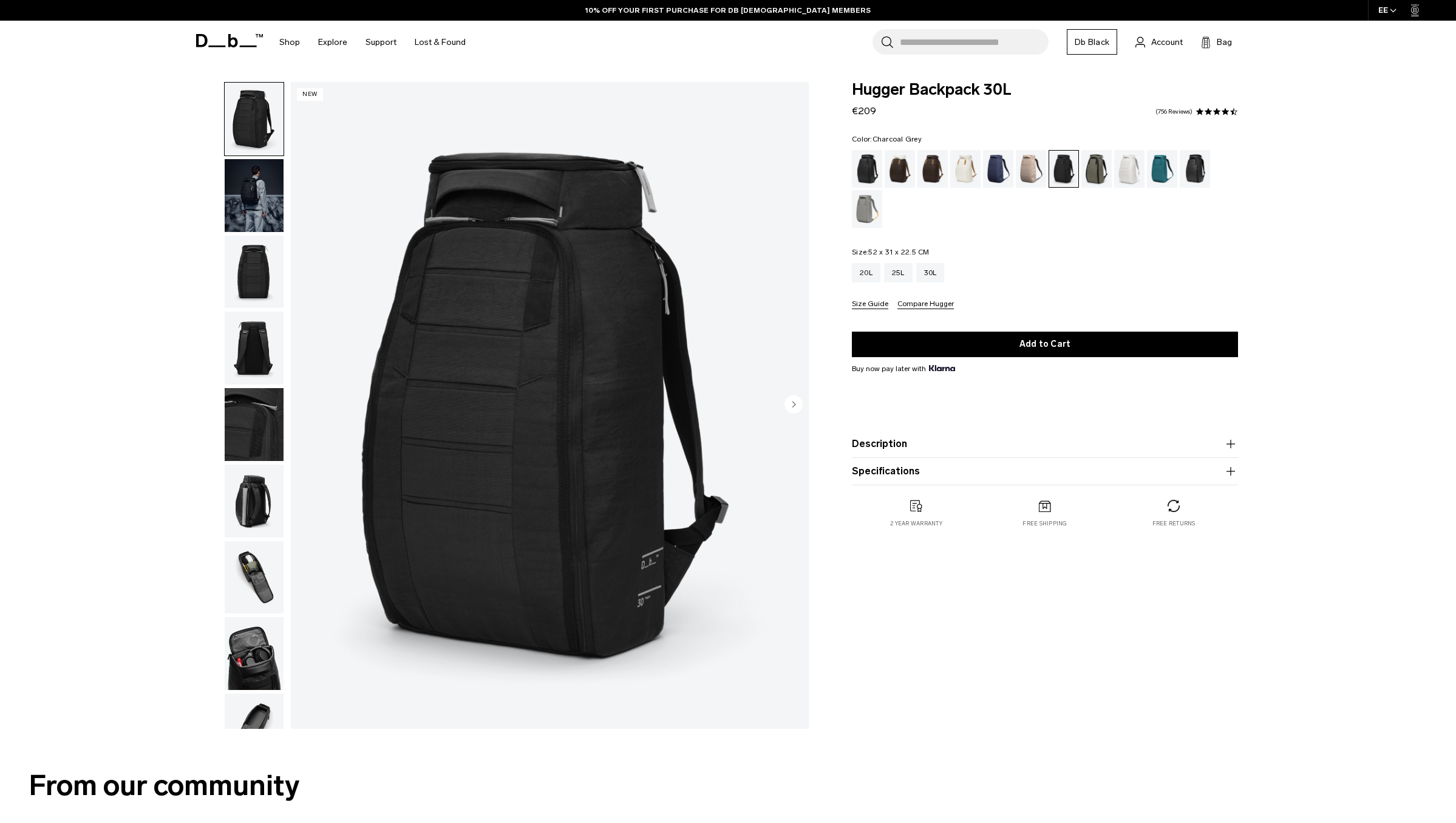
click at [271, 388] on img "button" at bounding box center [254, 424] width 59 height 73
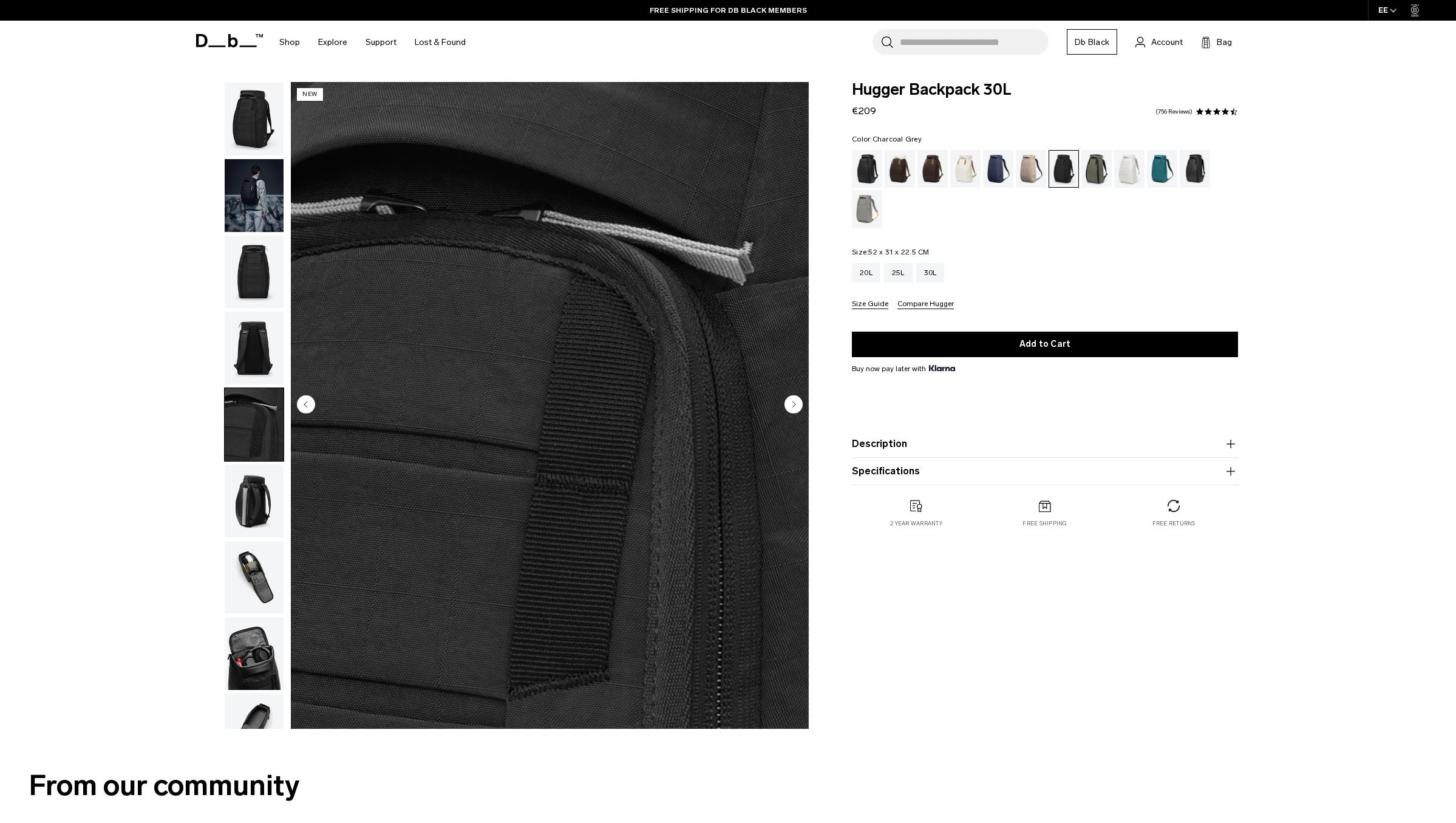
click at [246, 312] on img "button" at bounding box center [254, 348] width 59 height 73
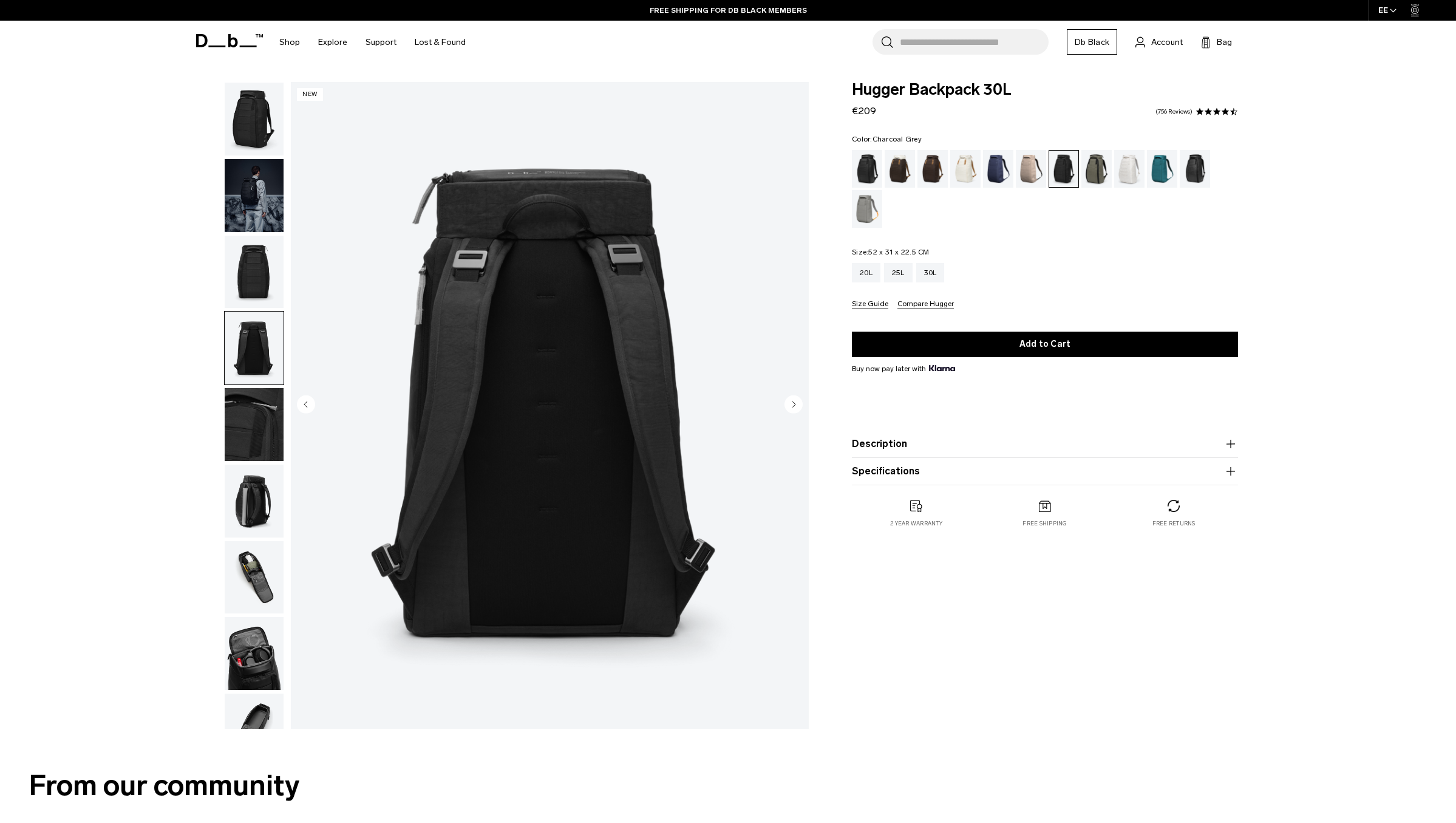
click at [260, 235] on img "button" at bounding box center [254, 271] width 59 height 73
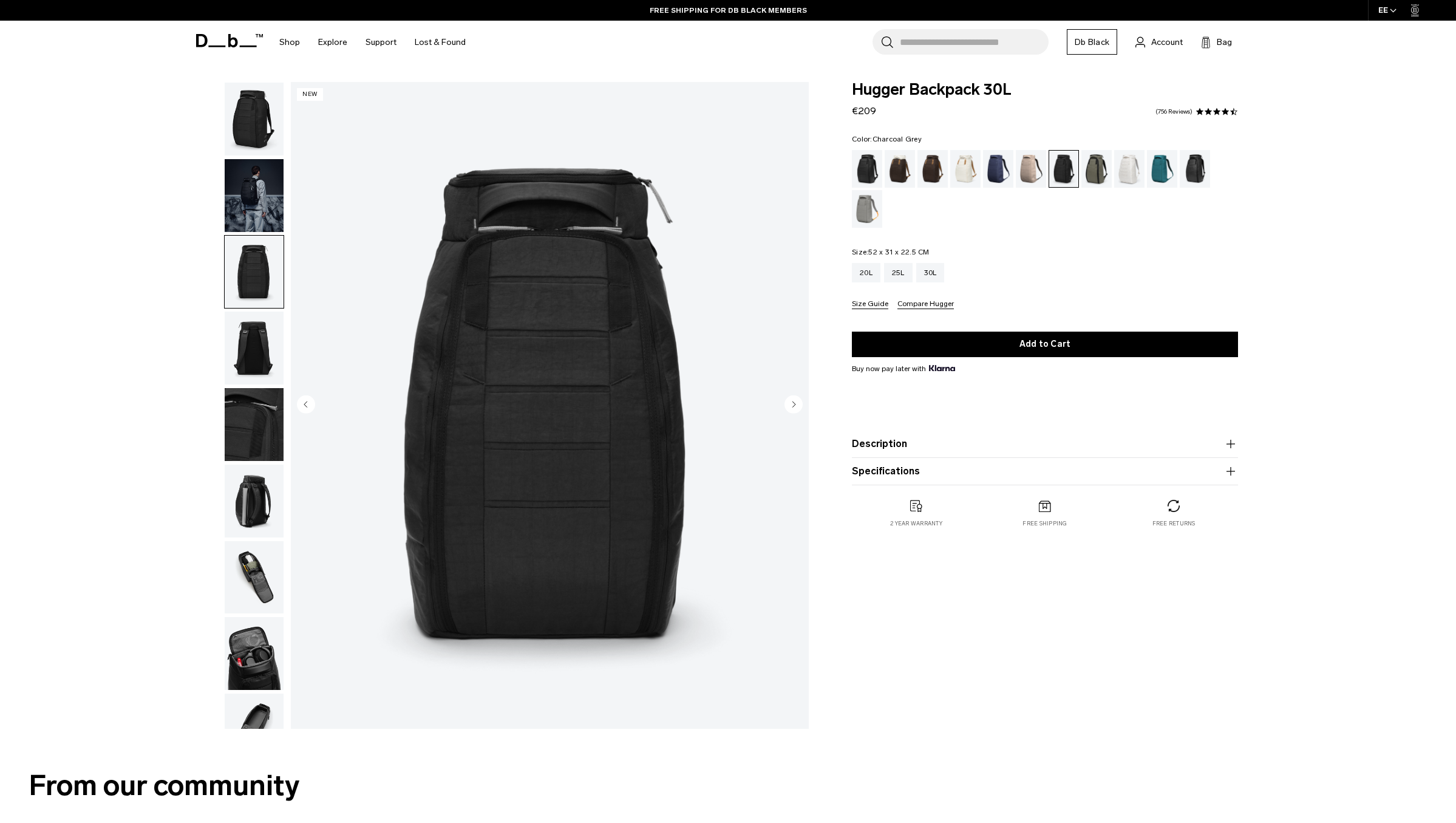
click at [259, 168] on img "button" at bounding box center [254, 195] width 59 height 73
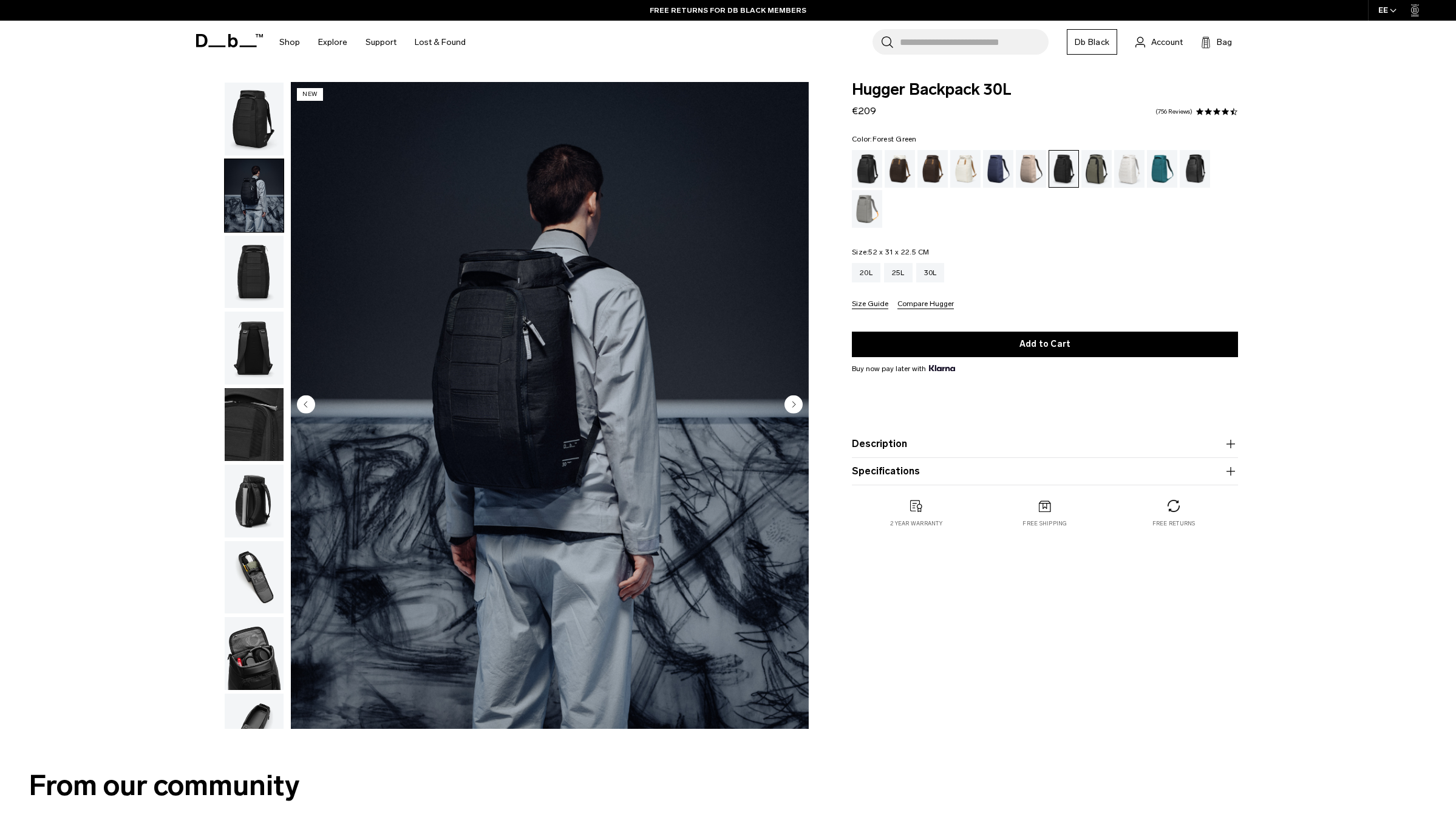
click at [1097, 169] on div "Forest Green" at bounding box center [1097, 169] width 31 height 38
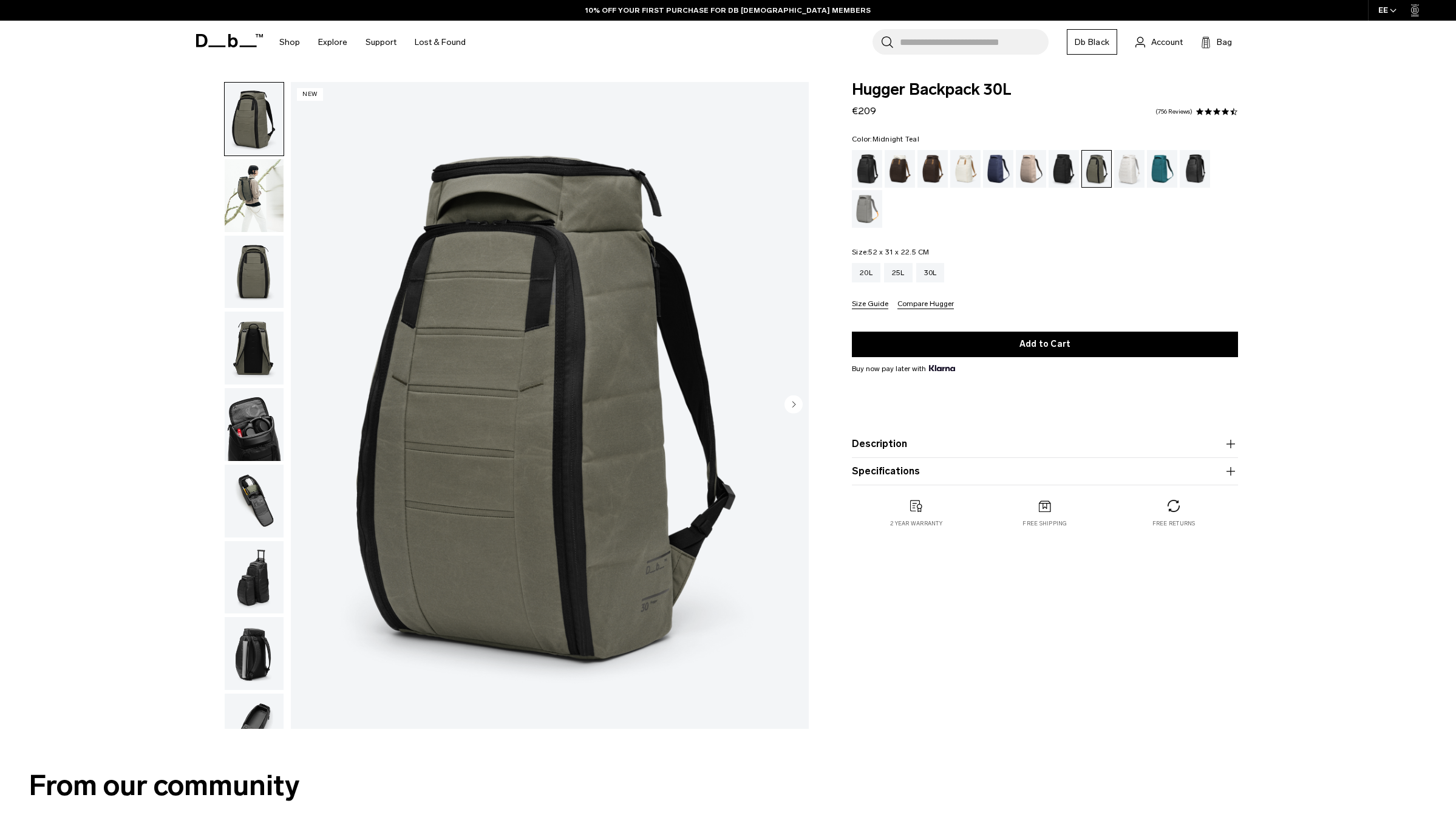
click at [1171, 167] on div "Midnight Teal" at bounding box center [1162, 169] width 31 height 38
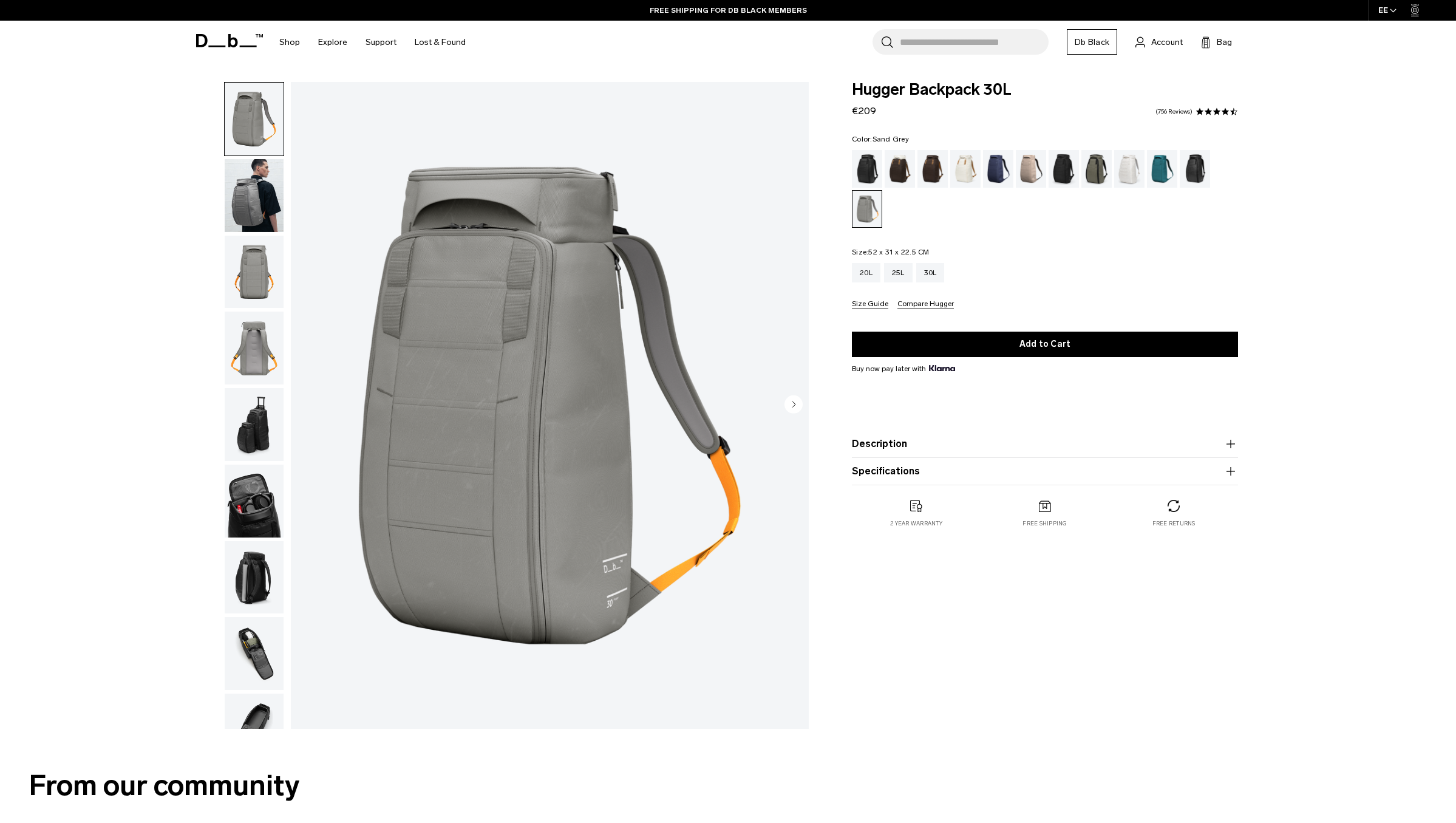
click at [250, 617] on img "button" at bounding box center [254, 653] width 59 height 73
